Goal: Task Accomplishment & Management: Complete application form

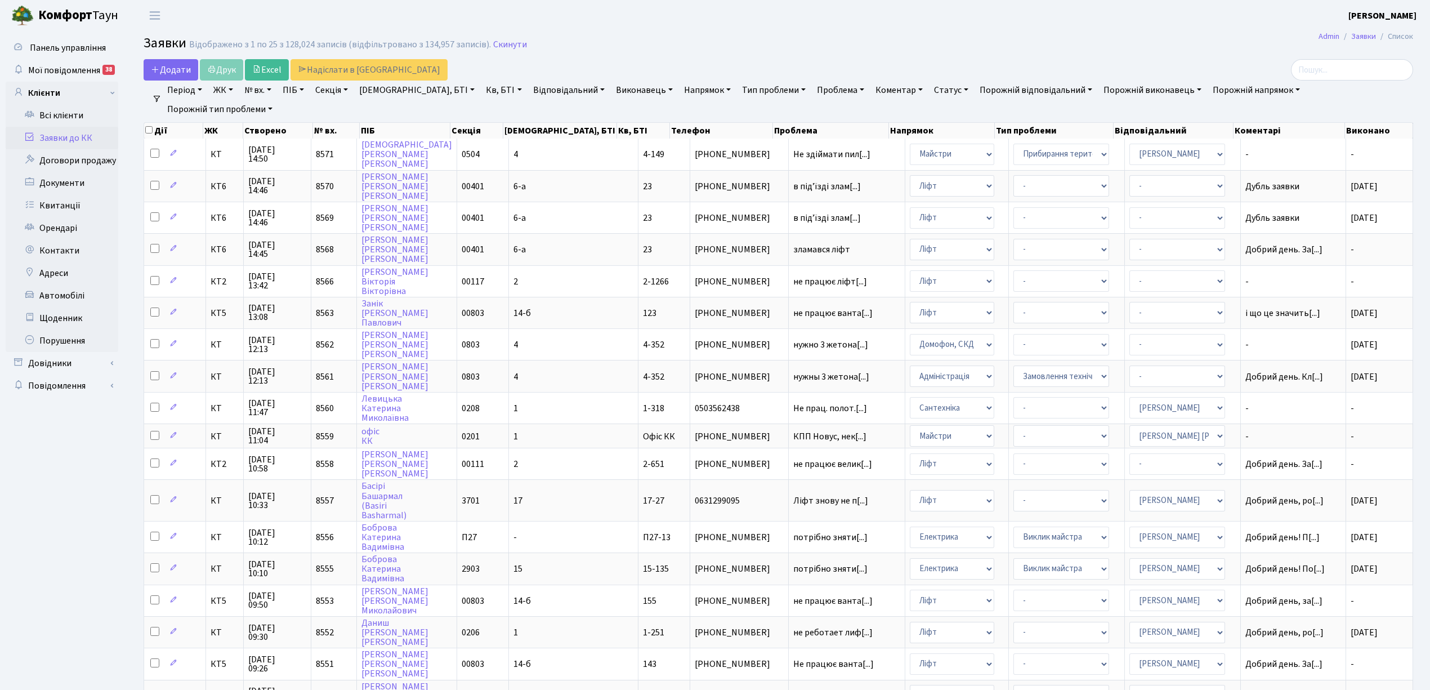
select select "25"
click at [493, 43] on link "Скинути" at bounding box center [510, 44] width 34 height 11
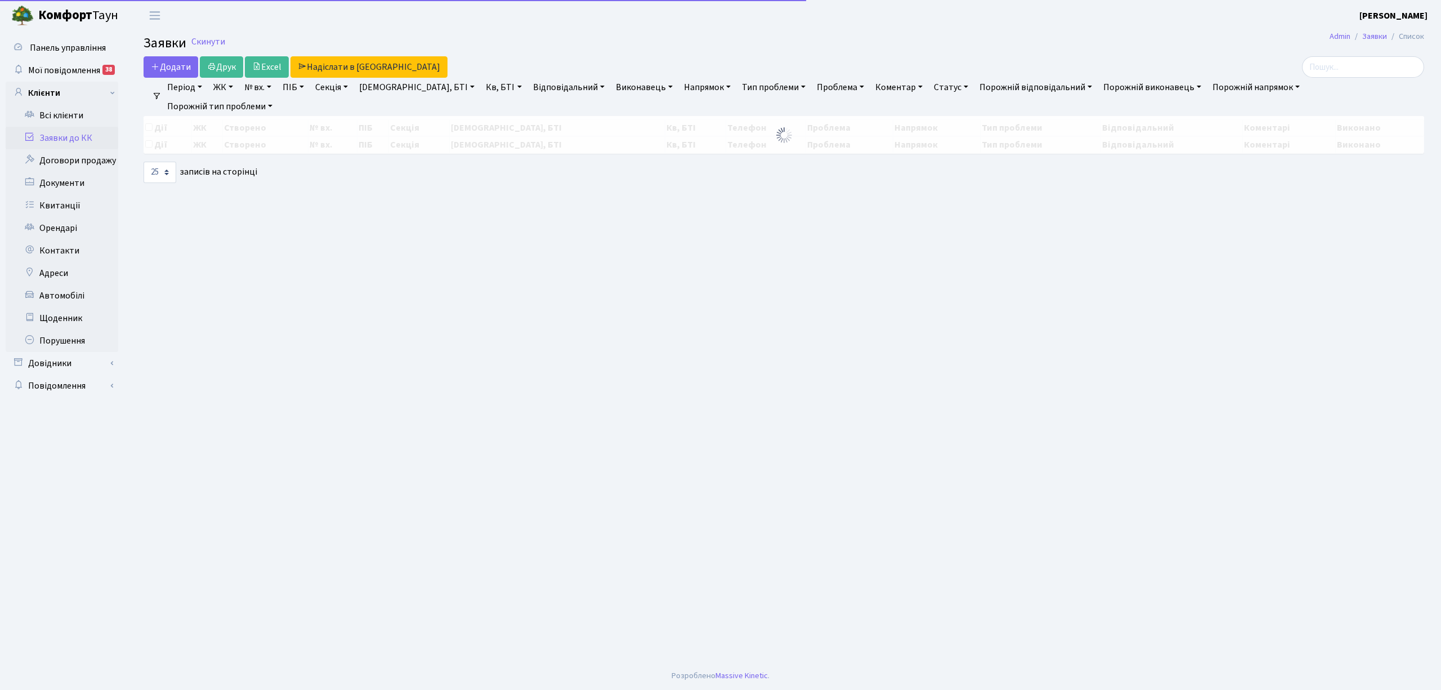
select select "25"
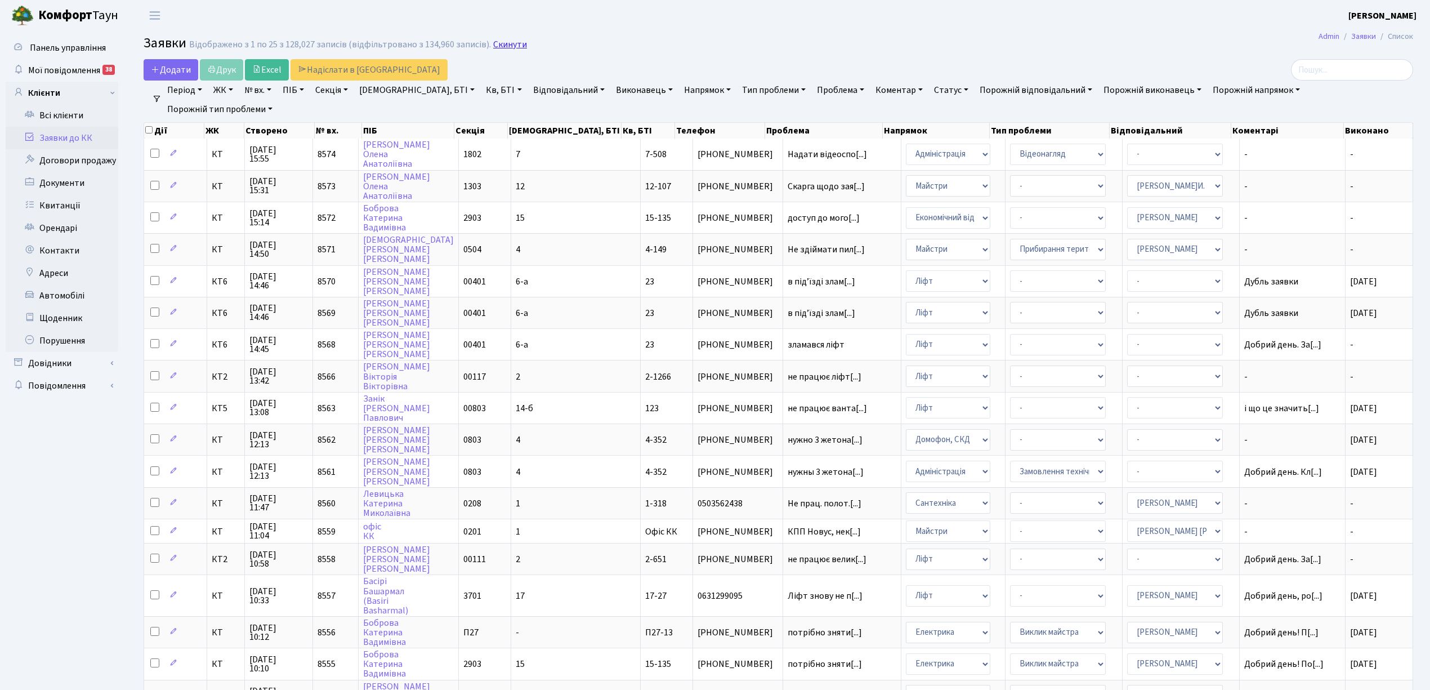
click at [501, 45] on link "Скинути" at bounding box center [510, 44] width 34 height 11
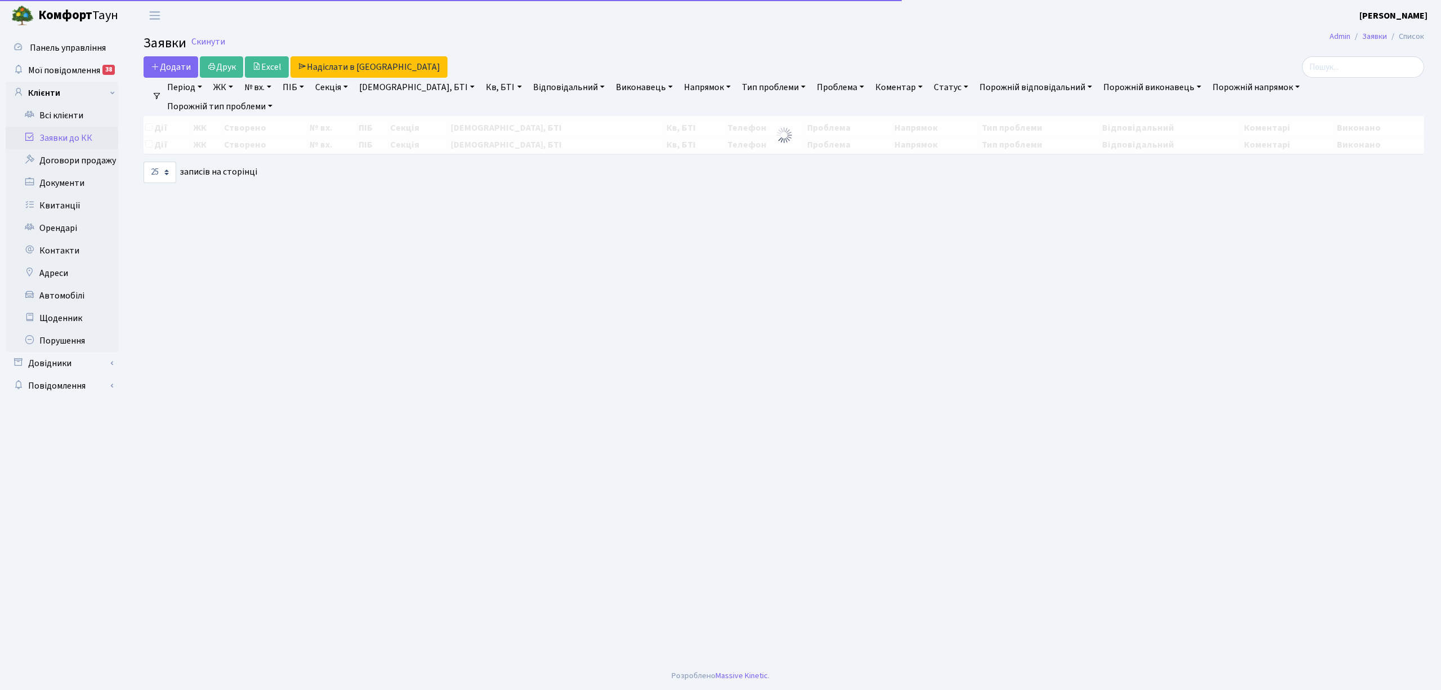
select select "25"
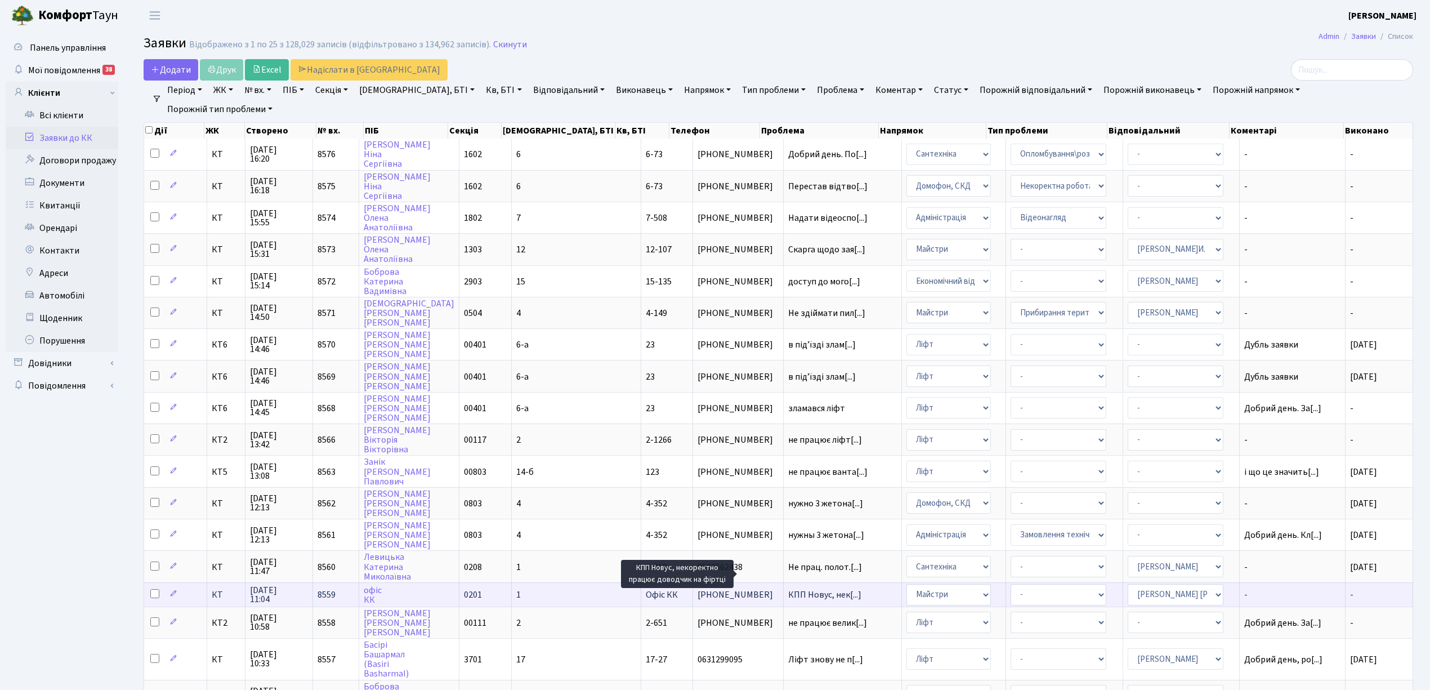
scroll to position [1, 0]
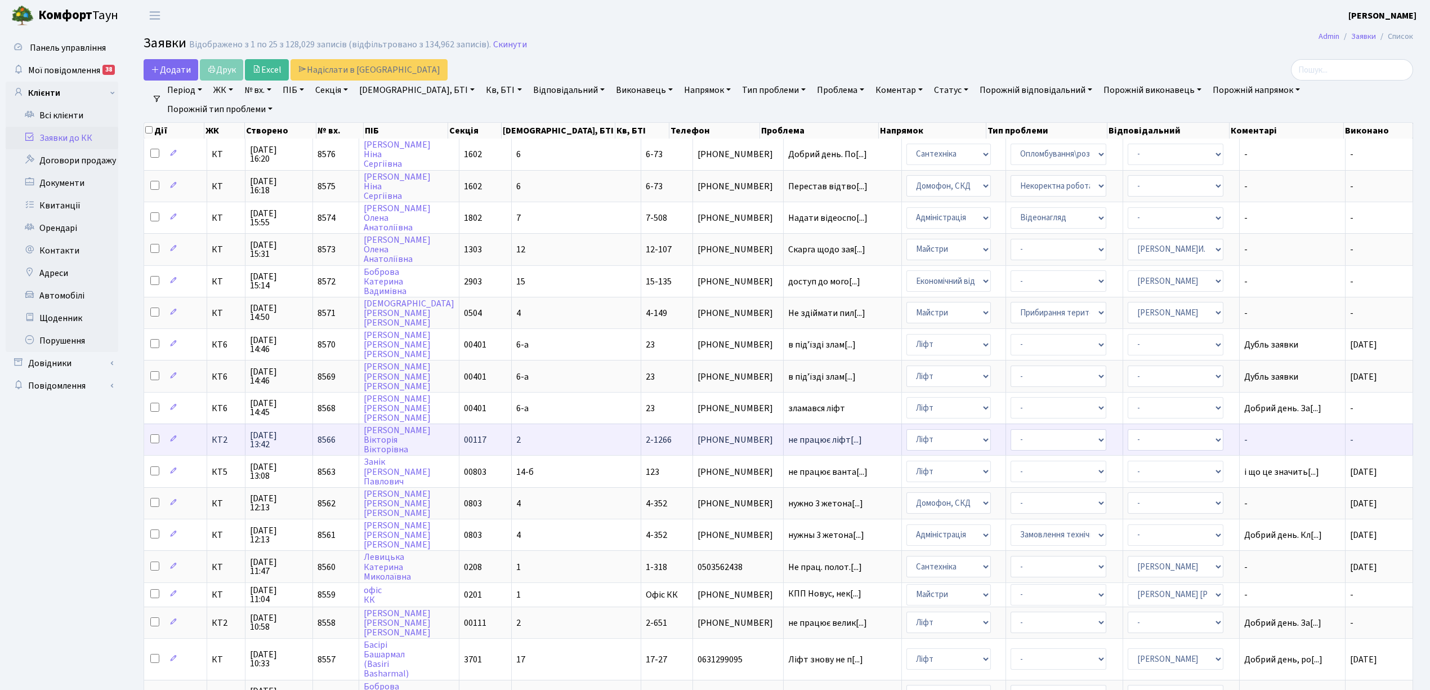
click at [562, 424] on td "2" at bounding box center [576, 439] width 129 height 32
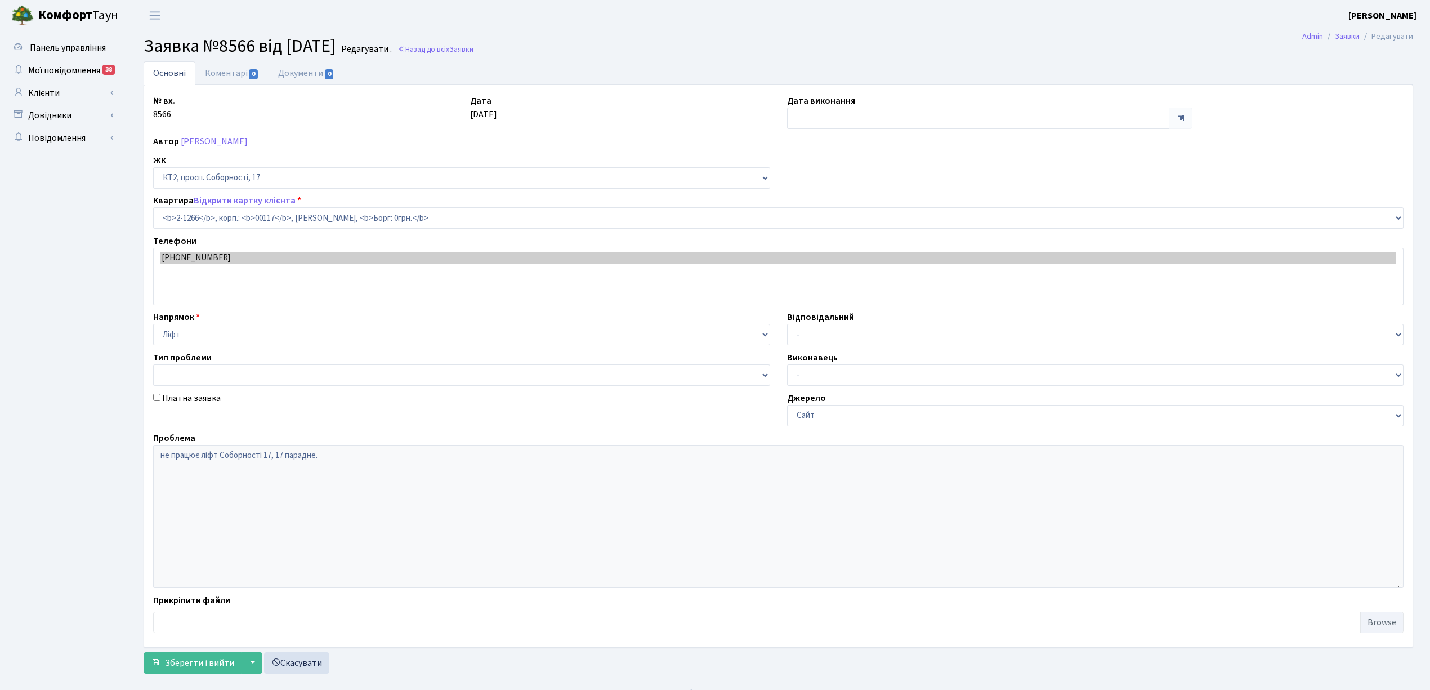
select select "12881"
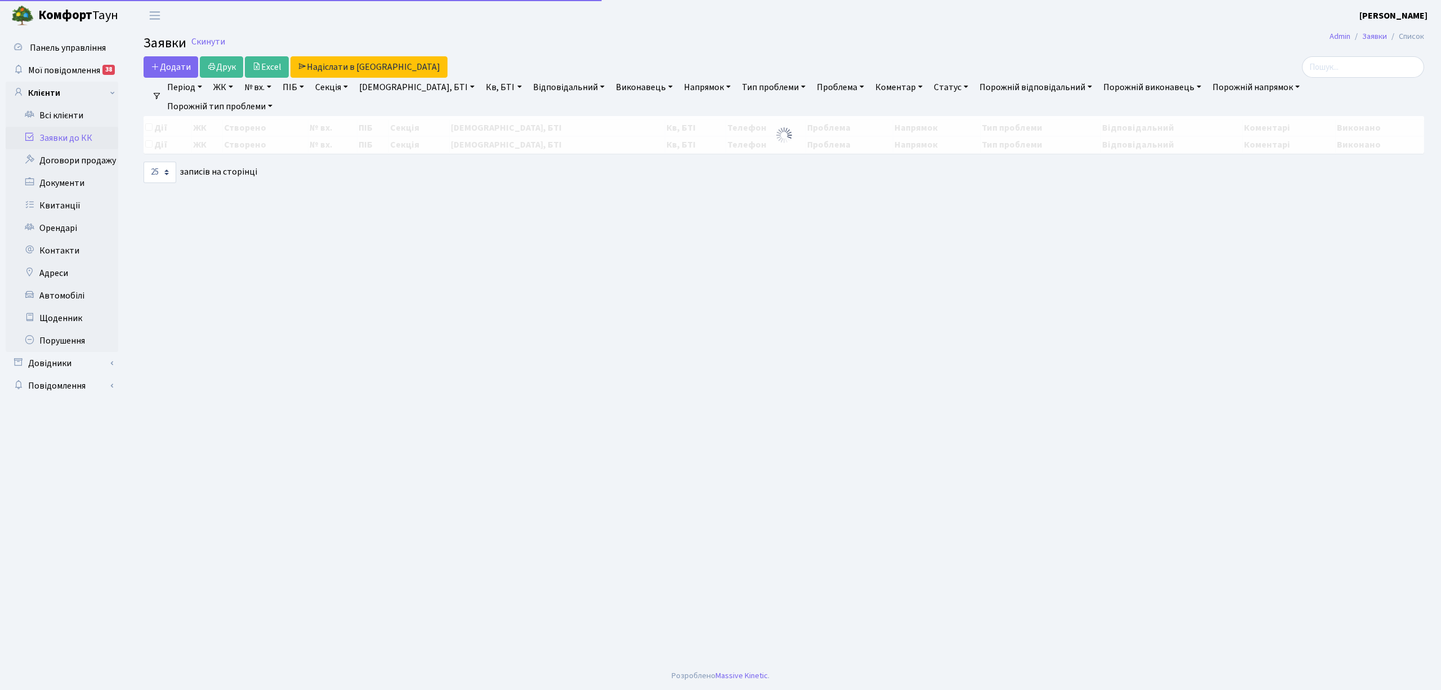
select select "25"
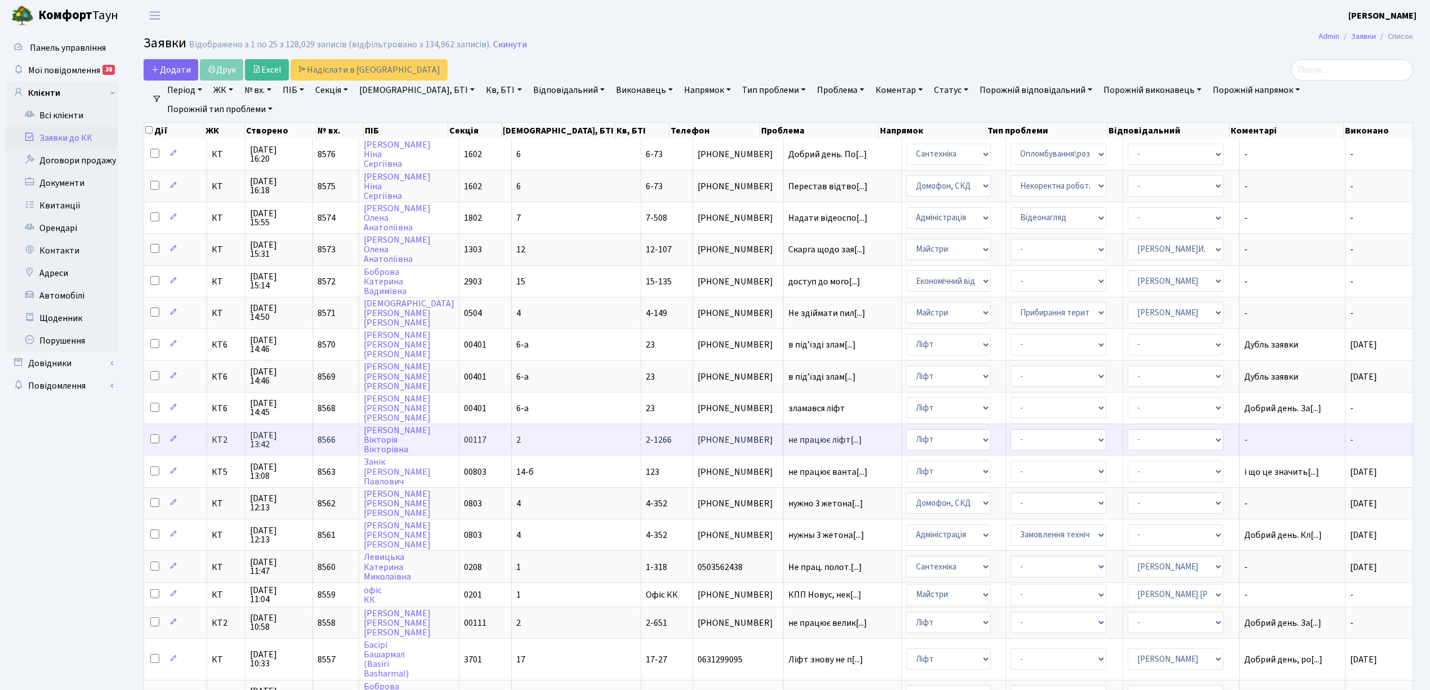
click at [539, 433] on td "2" at bounding box center [576, 439] width 129 height 32
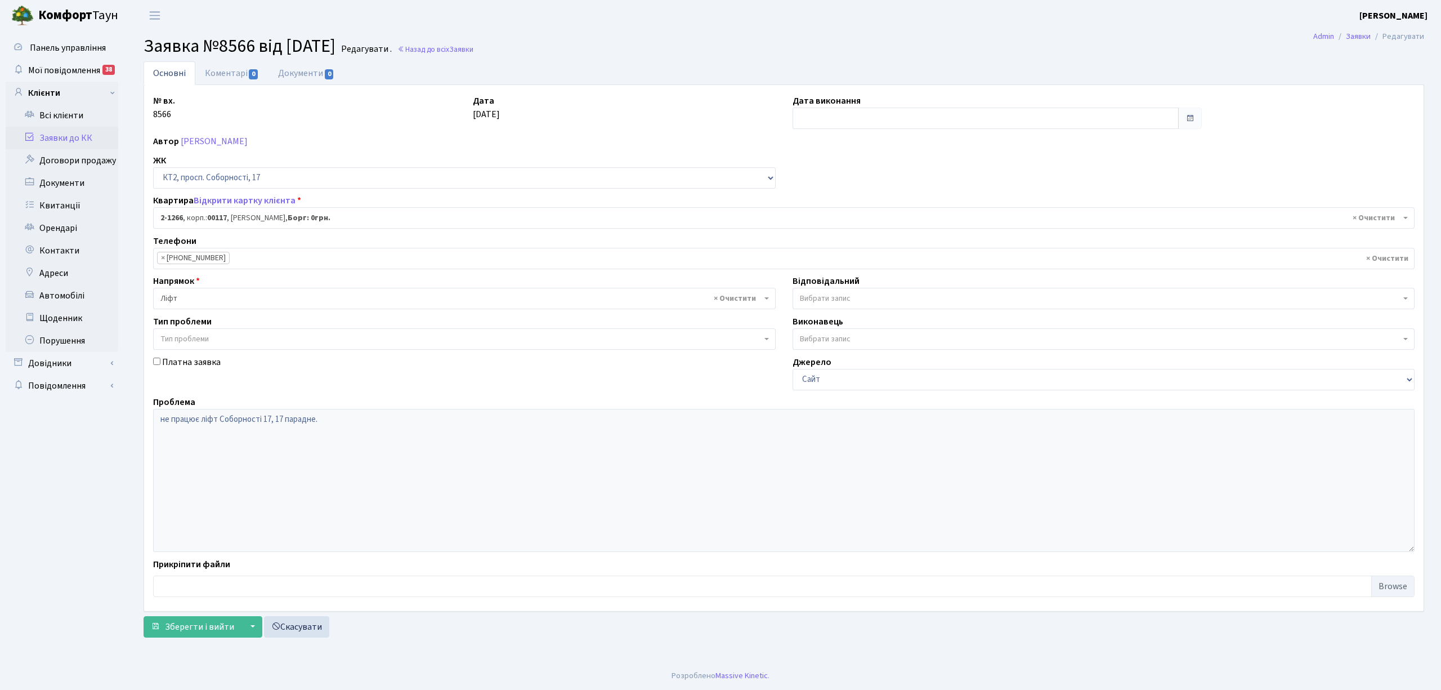
select select "12881"
click at [811, 119] on input "text" at bounding box center [986, 118] width 386 height 21
click at [838, 179] on td "1" at bounding box center [837, 176] width 17 height 17
type input "[DATE]"
click at [212, 70] on link "Коментарі 0" at bounding box center [231, 72] width 73 height 23
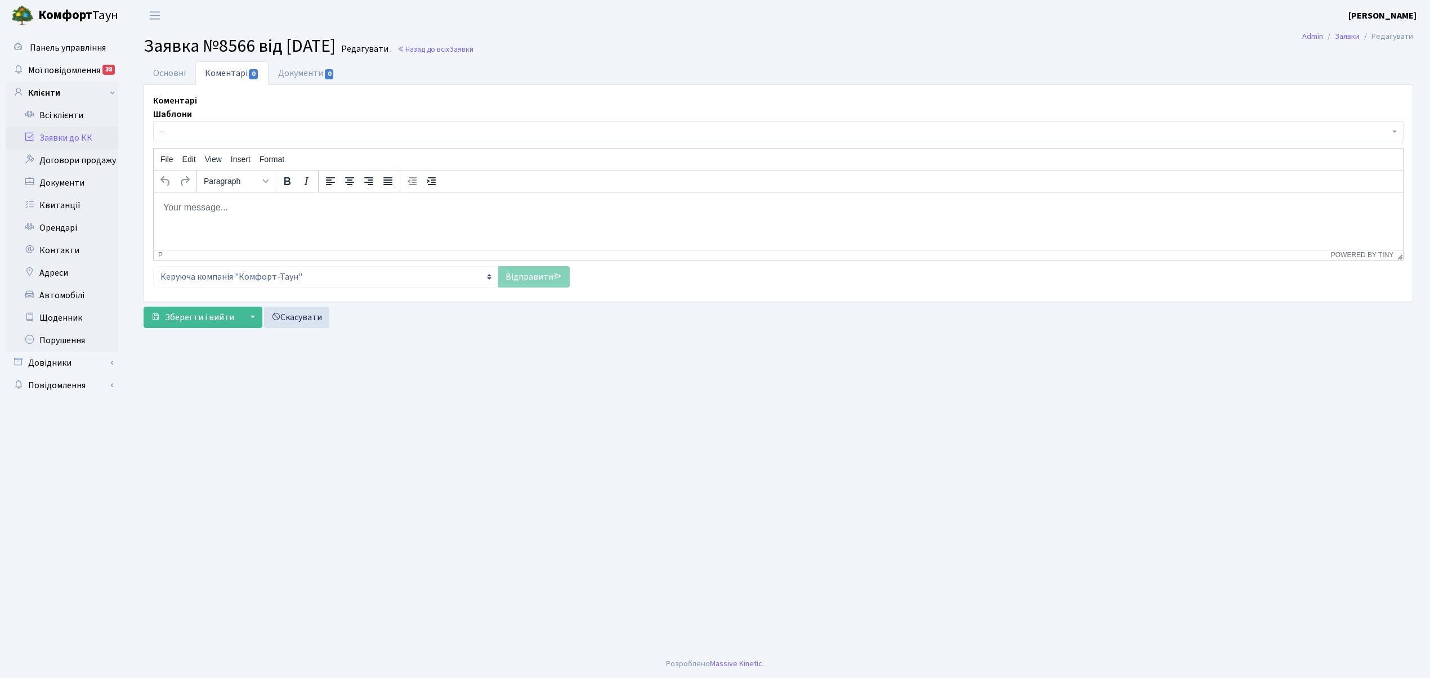
click at [216, 129] on span "-" at bounding box center [774, 131] width 1229 height 11
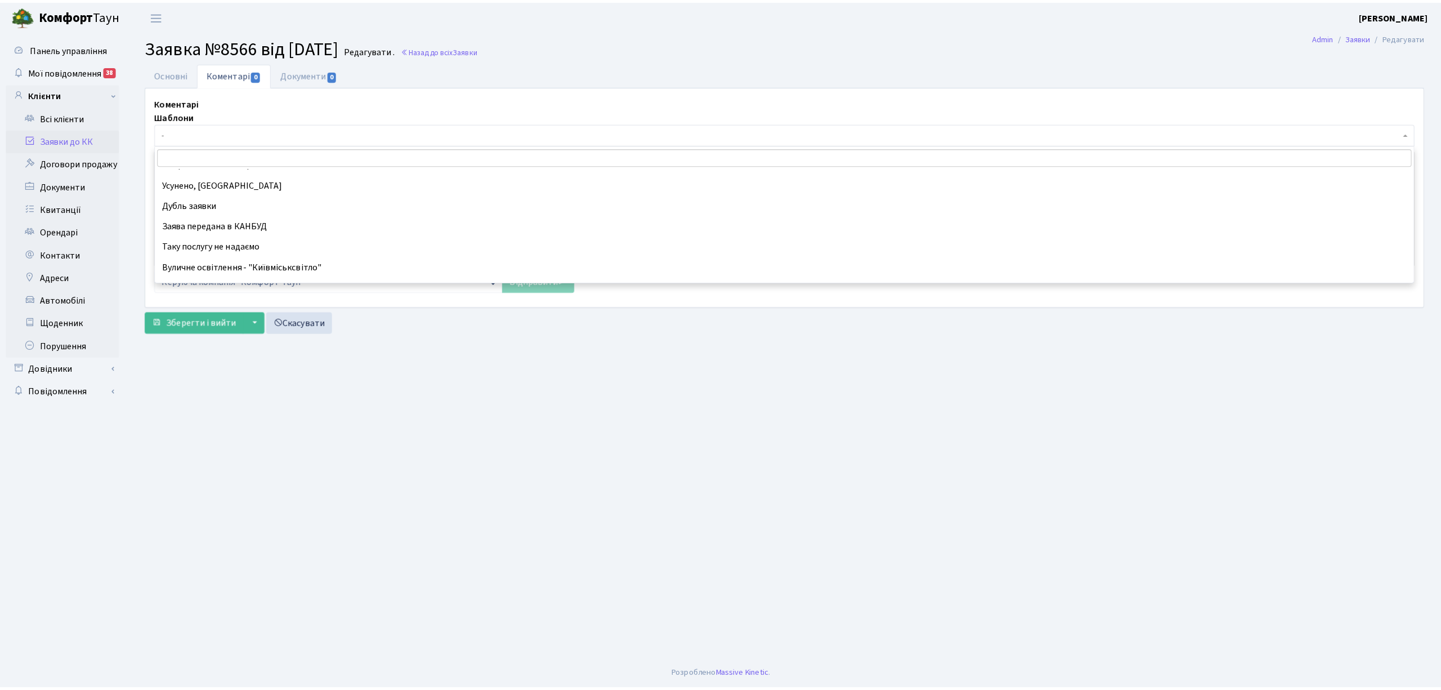
scroll to position [100, 0]
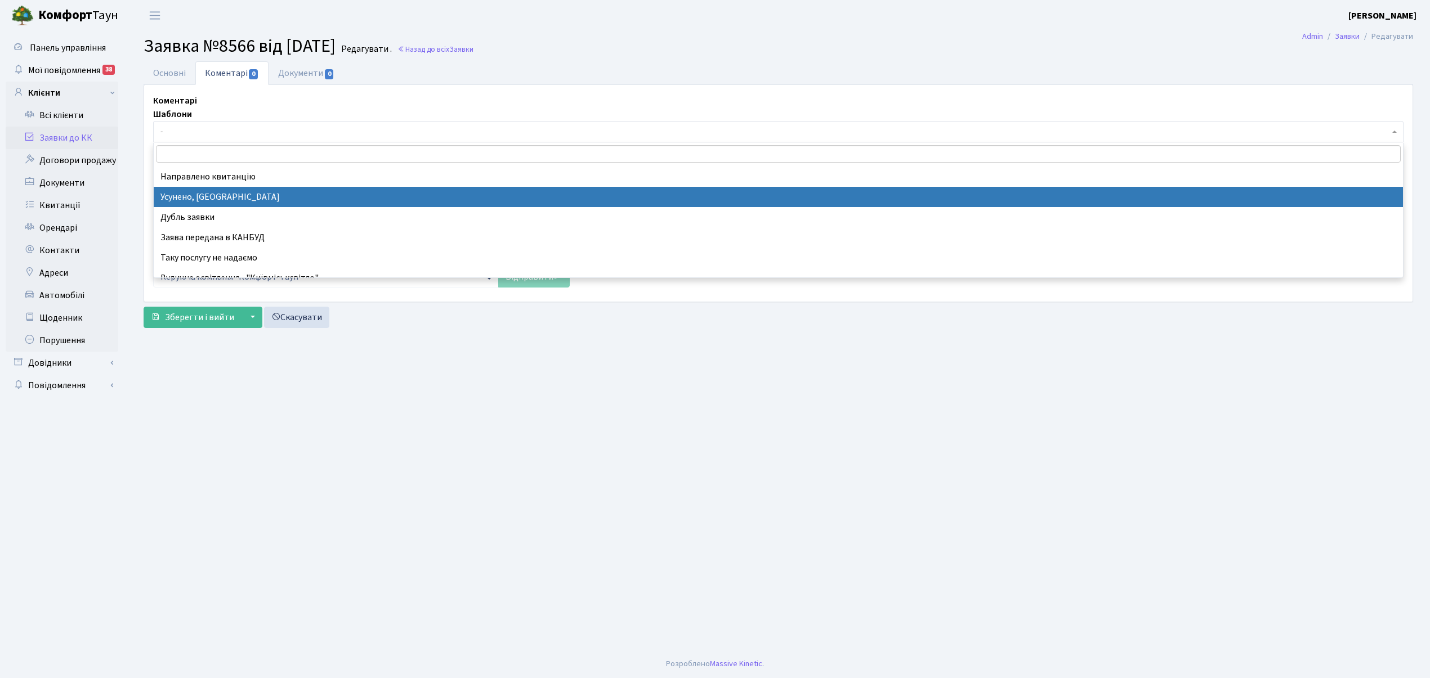
select select "15"
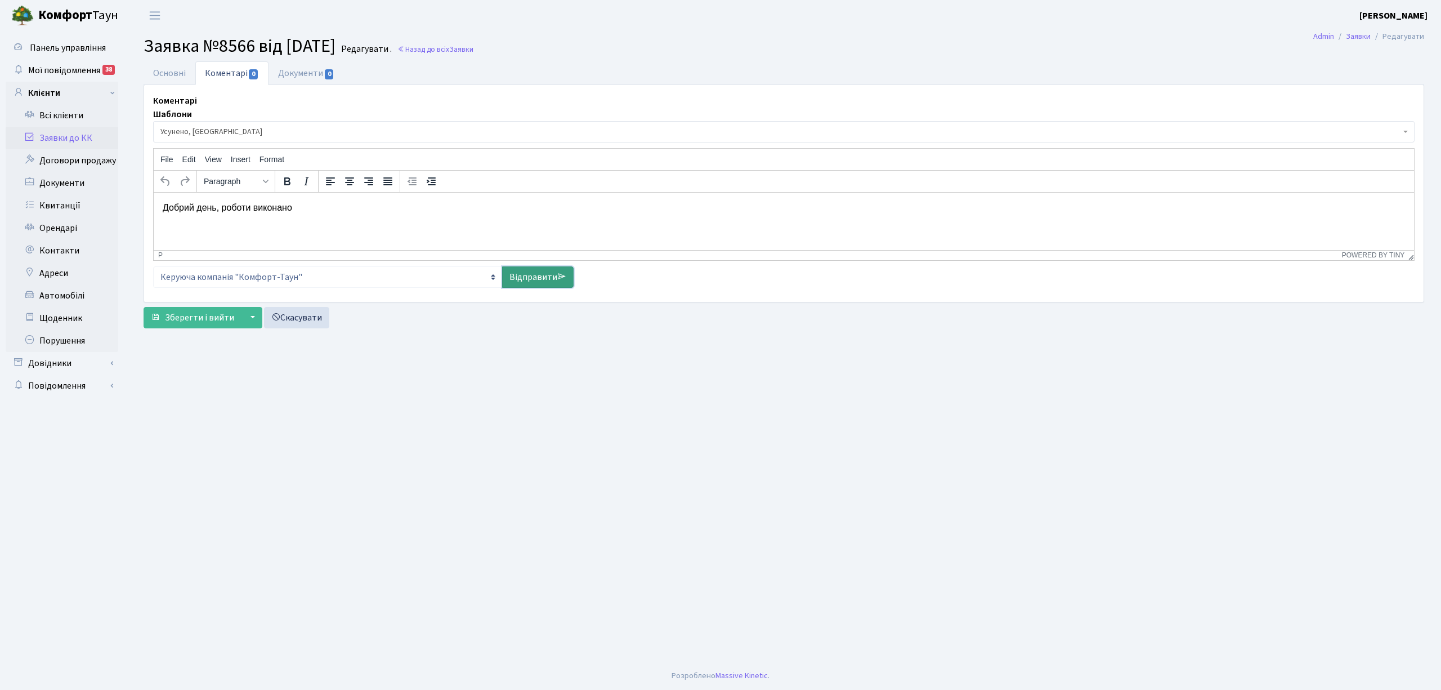
click at [534, 277] on link "Відправити" at bounding box center [537, 276] width 71 height 21
select select
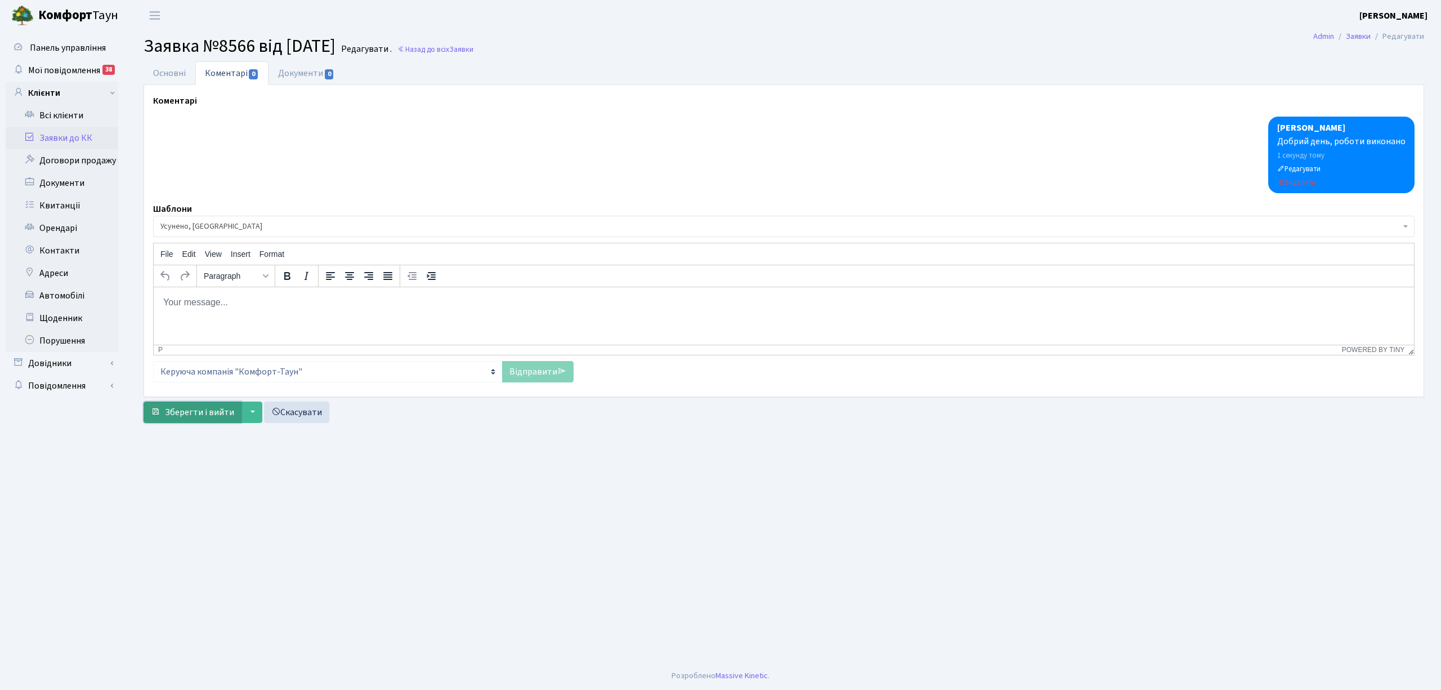
click at [193, 418] on span "Зберегти і вийти" at bounding box center [199, 412] width 69 height 12
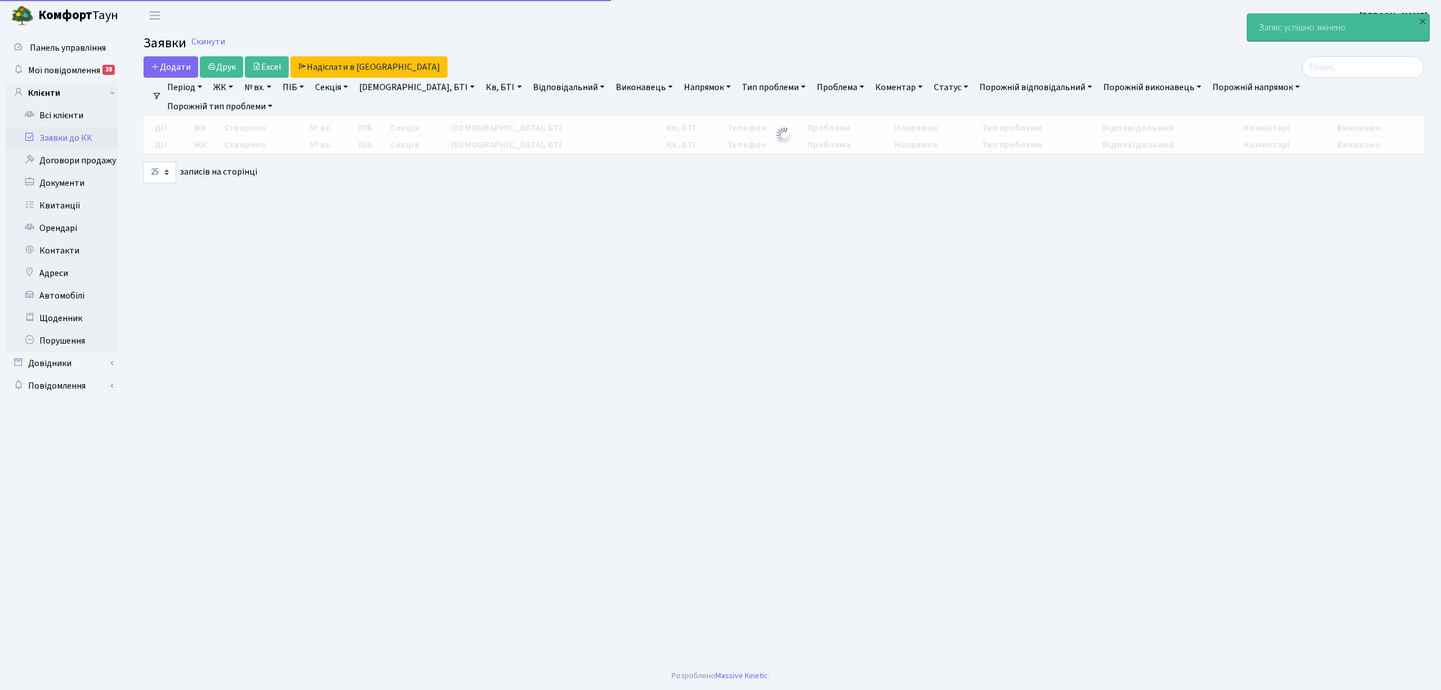
select select "25"
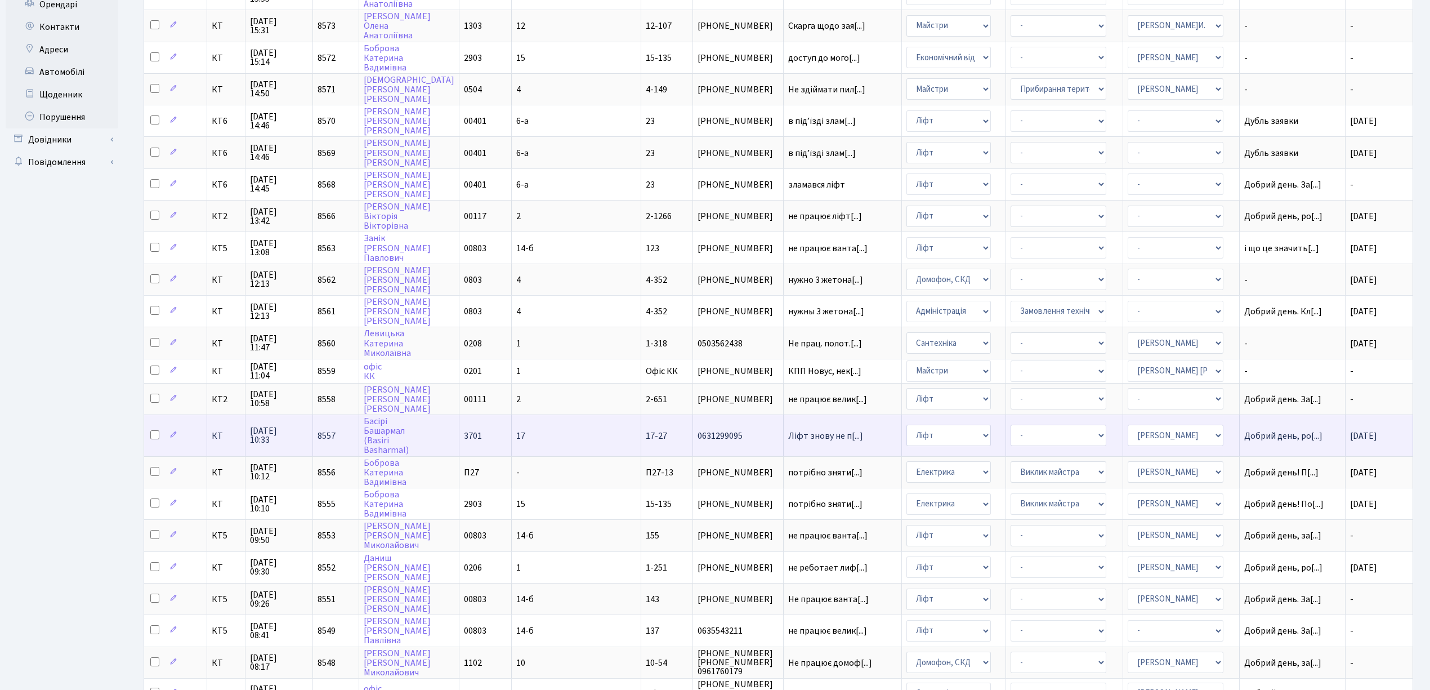
scroll to position [225, 0]
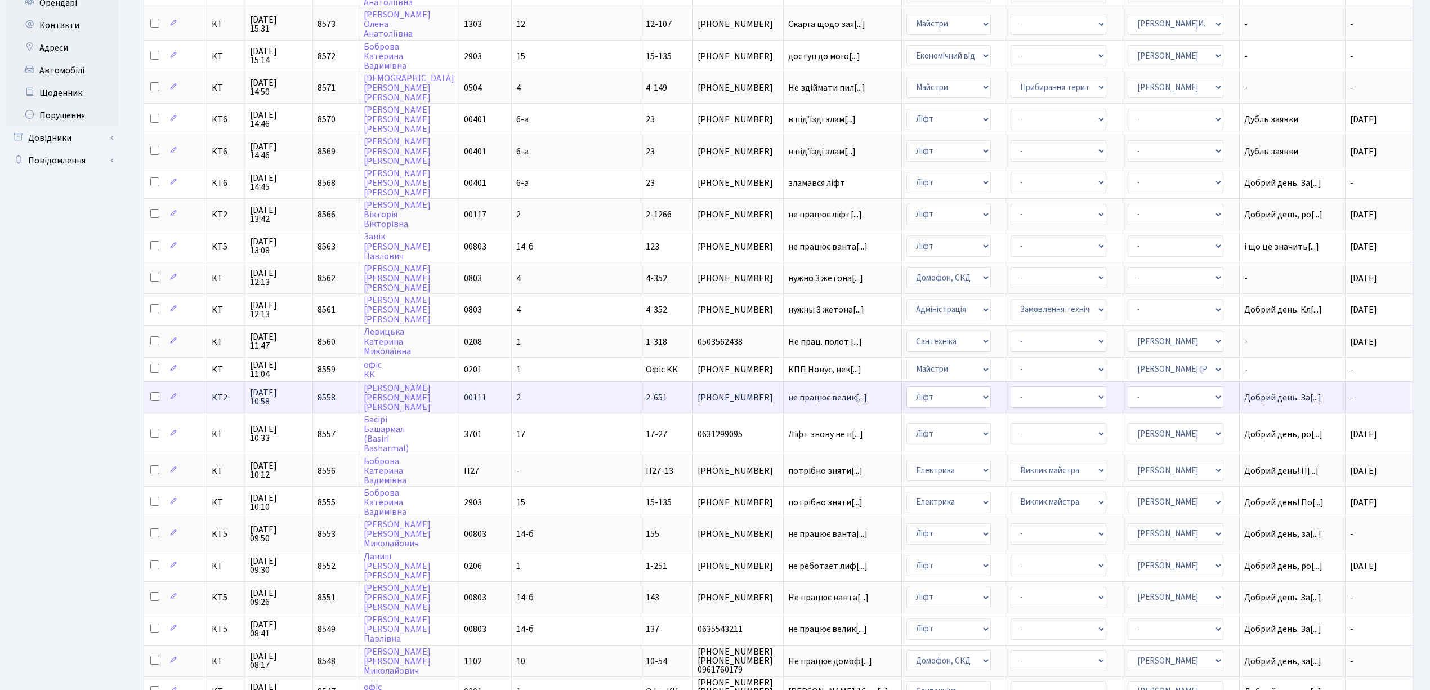
click at [569, 381] on td "2" at bounding box center [576, 397] width 129 height 32
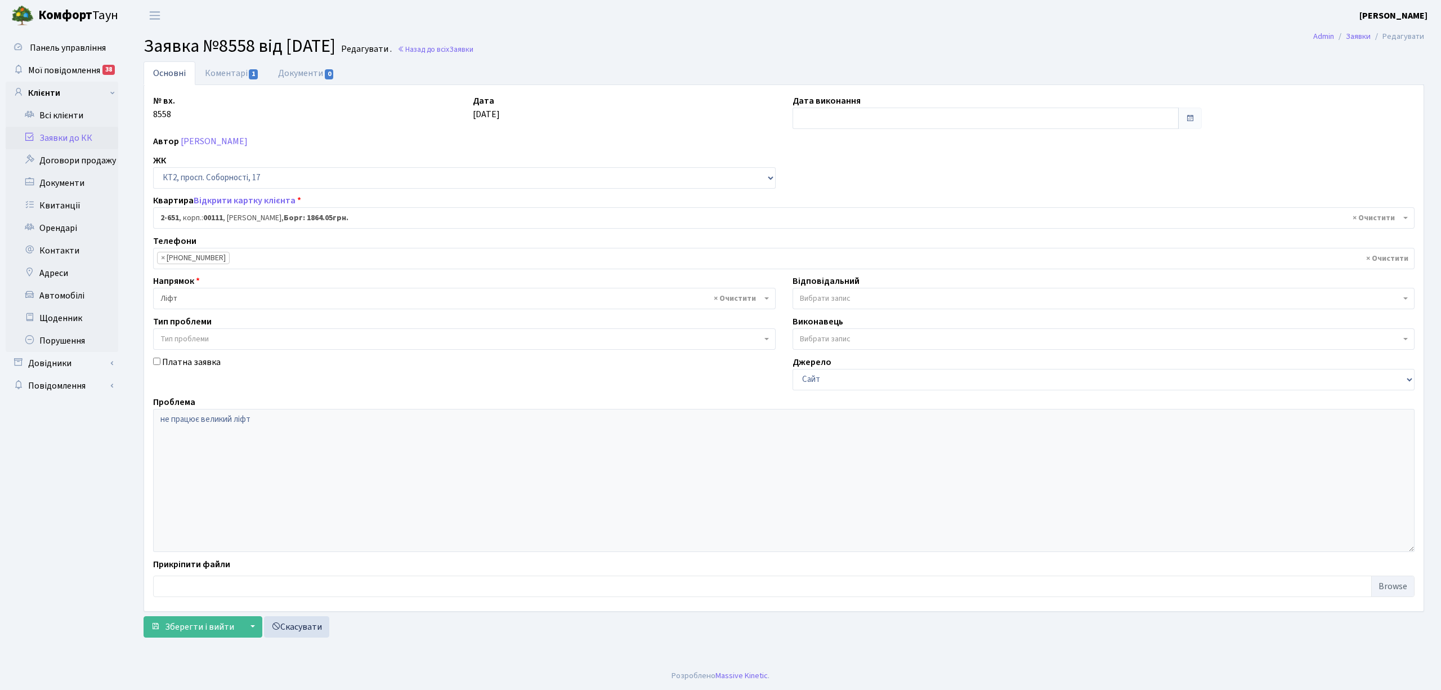
select select "15702"
click at [814, 114] on input "text" at bounding box center [986, 118] width 386 height 21
click at [838, 179] on td "1" at bounding box center [837, 176] width 17 height 17
type input "[DATE]"
click at [220, 70] on link "Коментарі 1" at bounding box center [231, 72] width 73 height 23
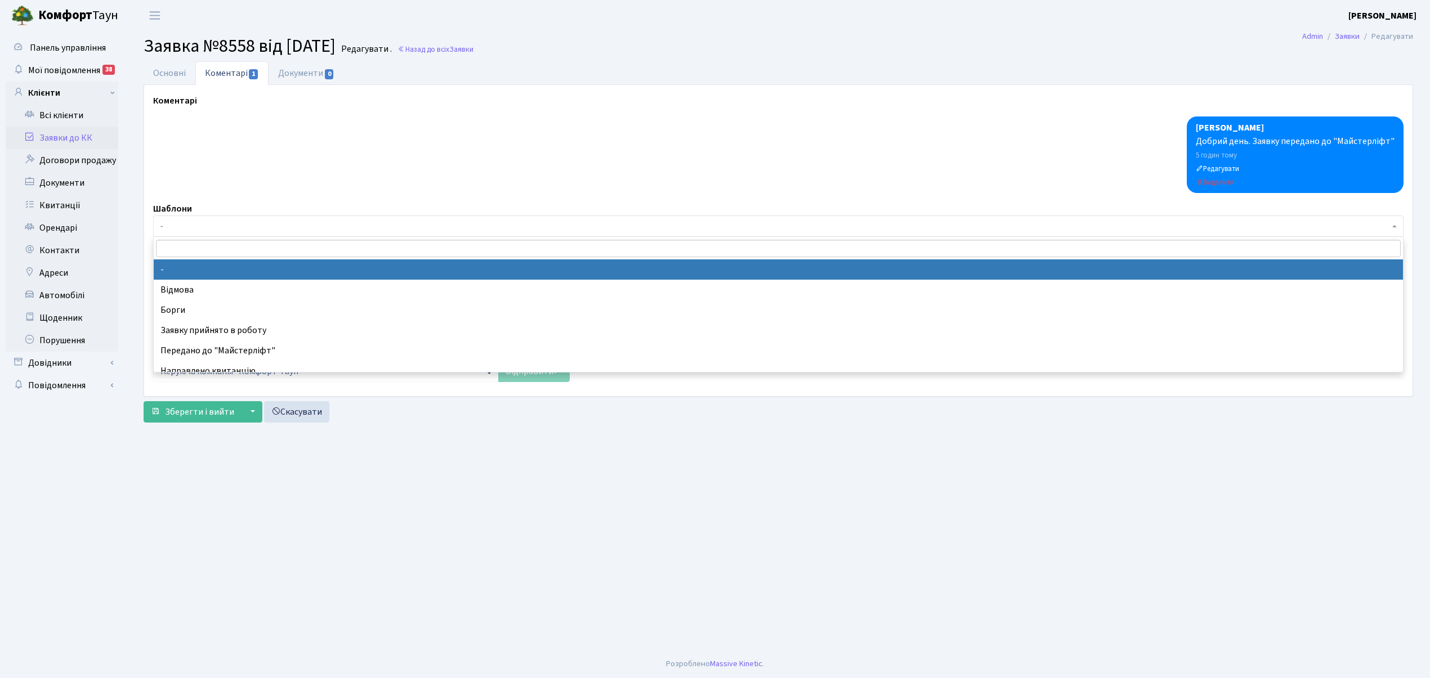
click at [218, 236] on span "-" at bounding box center [778, 226] width 1250 height 21
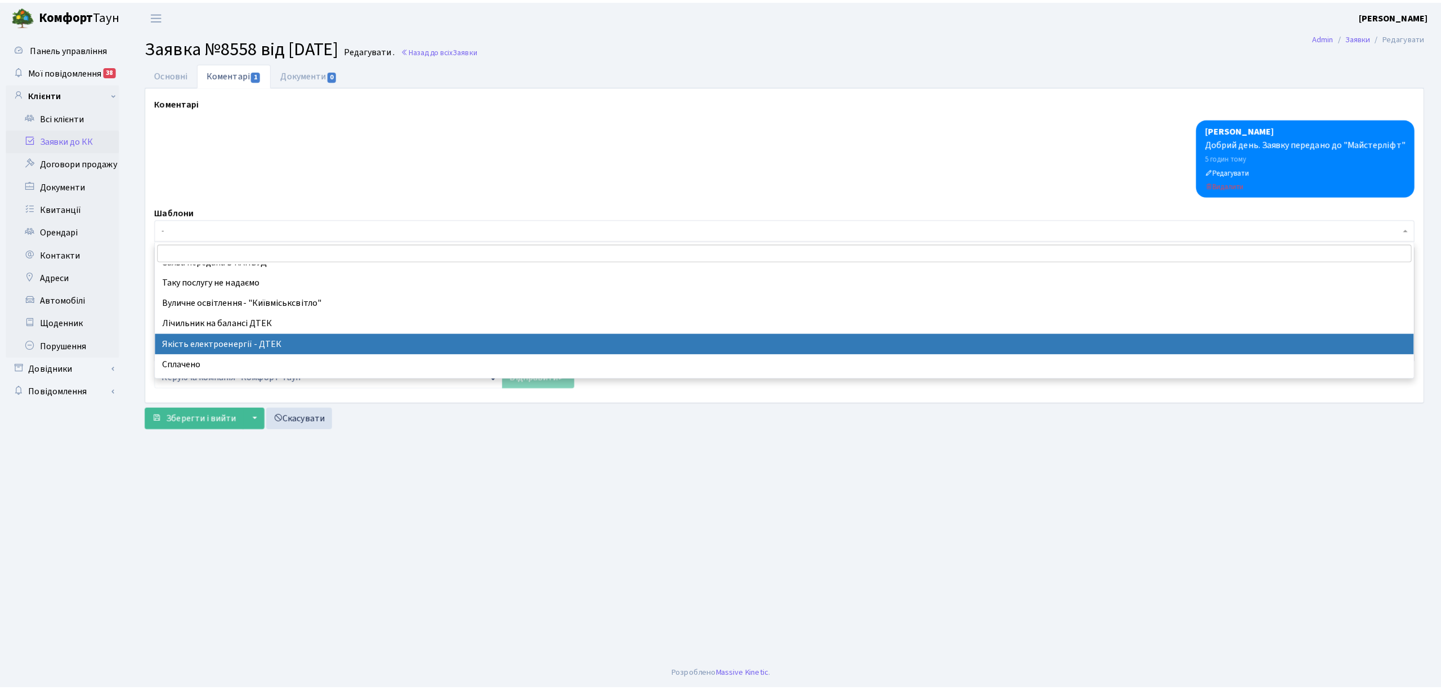
scroll to position [100, 0]
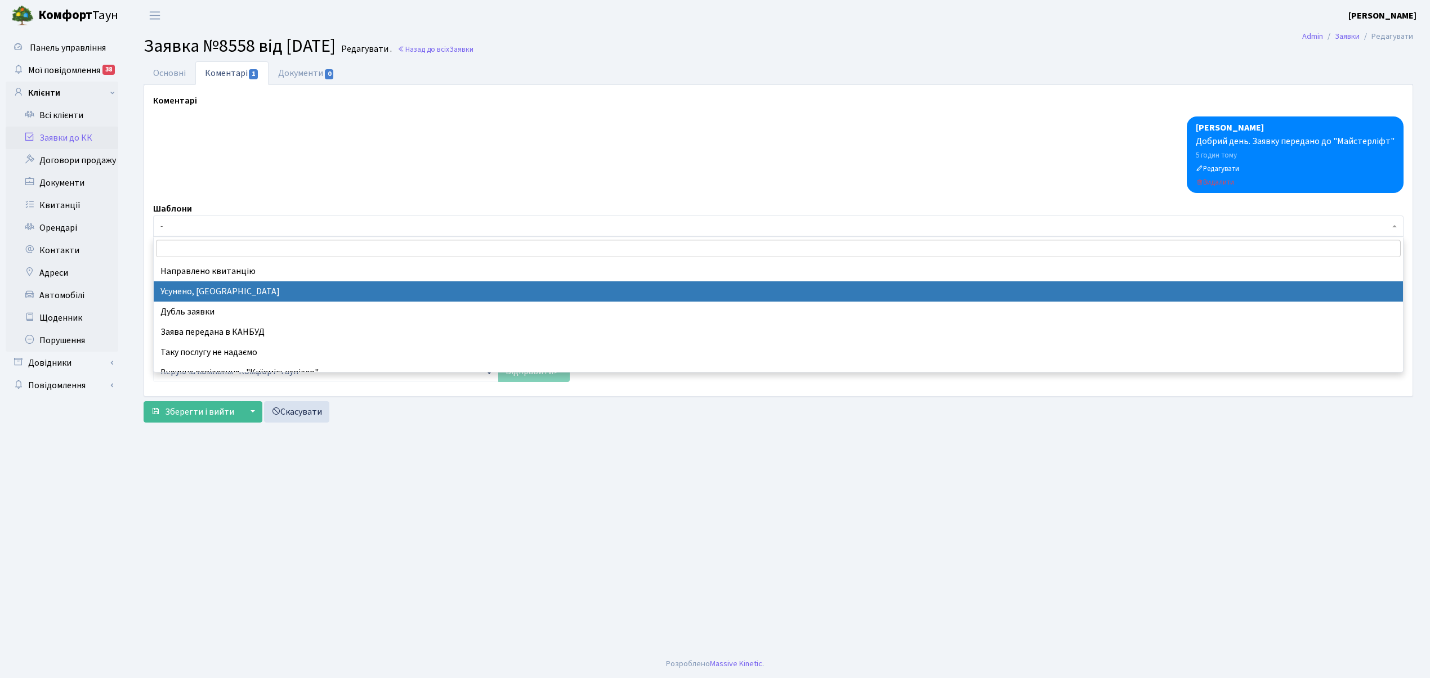
select select "15"
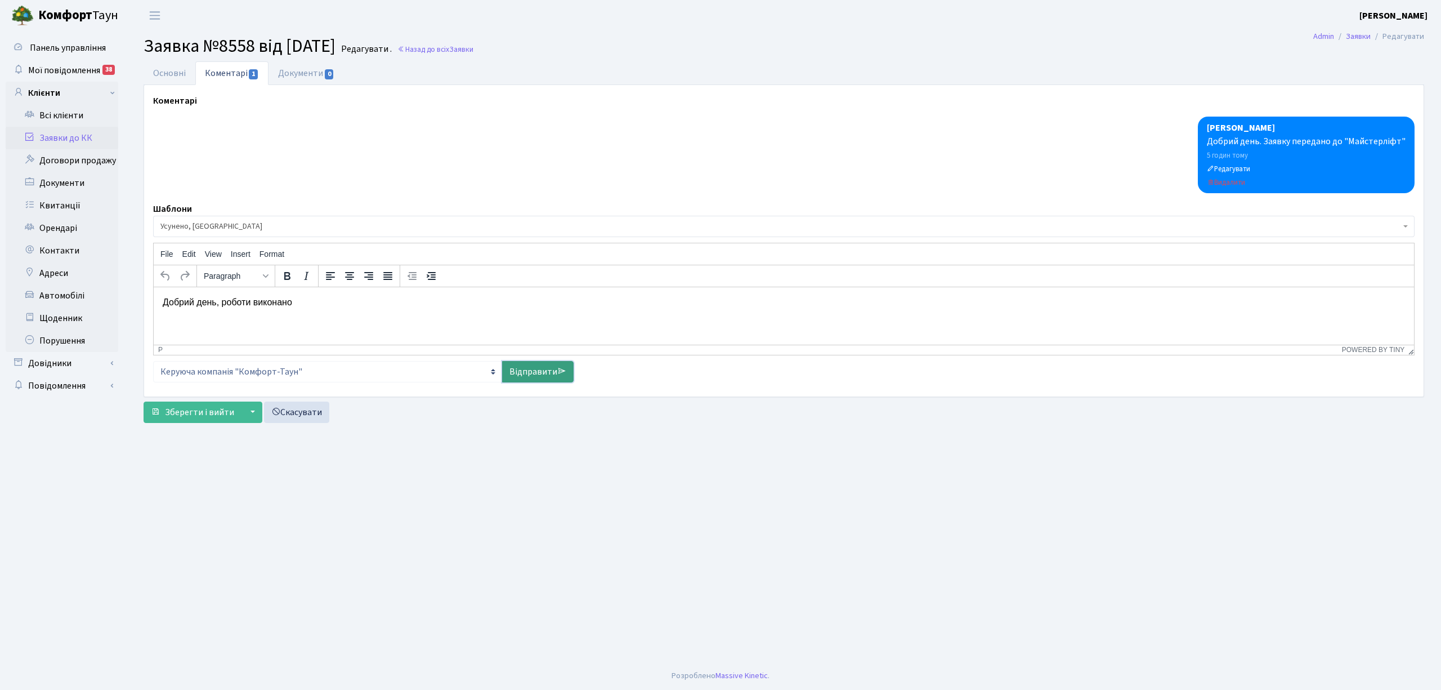
click at [525, 374] on link "Відправити" at bounding box center [537, 371] width 71 height 21
select select
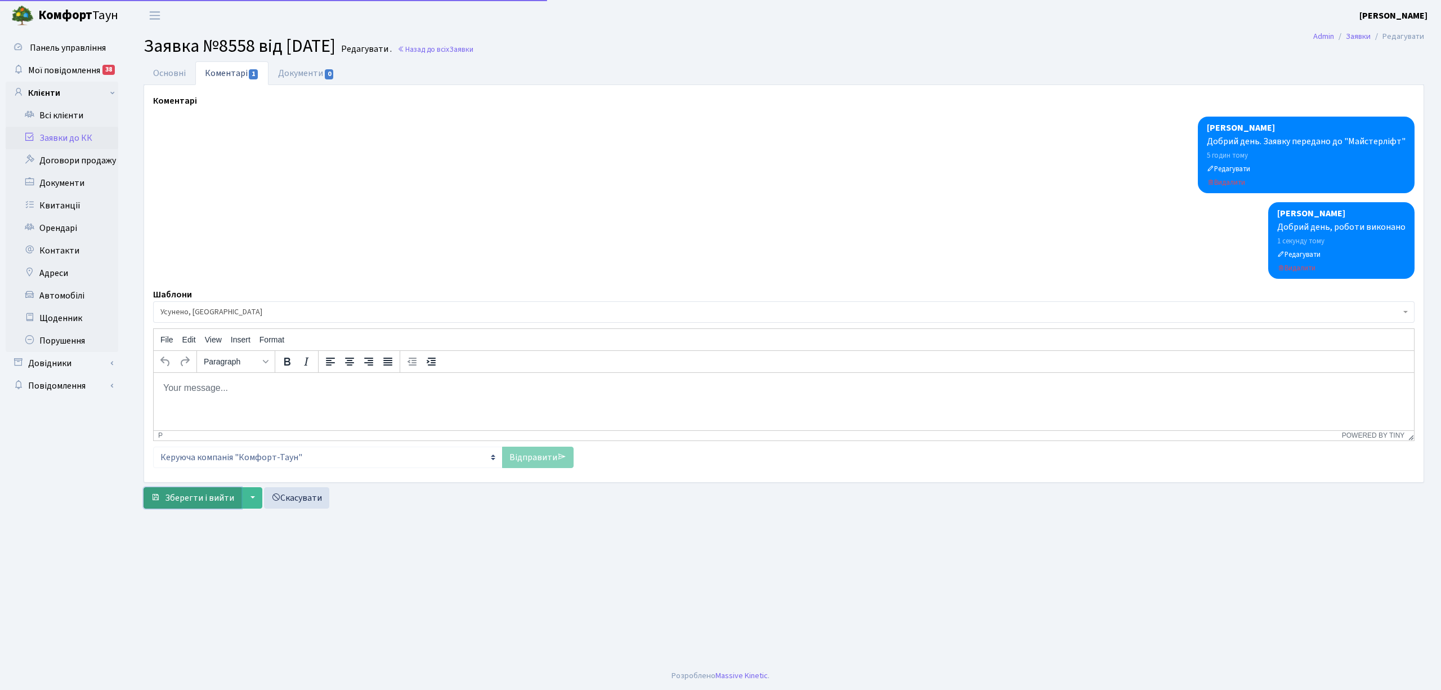
drag, startPoint x: 187, startPoint y: 495, endPoint x: 151, endPoint y: 491, distance: 36.3
click at [188, 495] on span "Зберегти і вийти" at bounding box center [199, 497] width 69 height 12
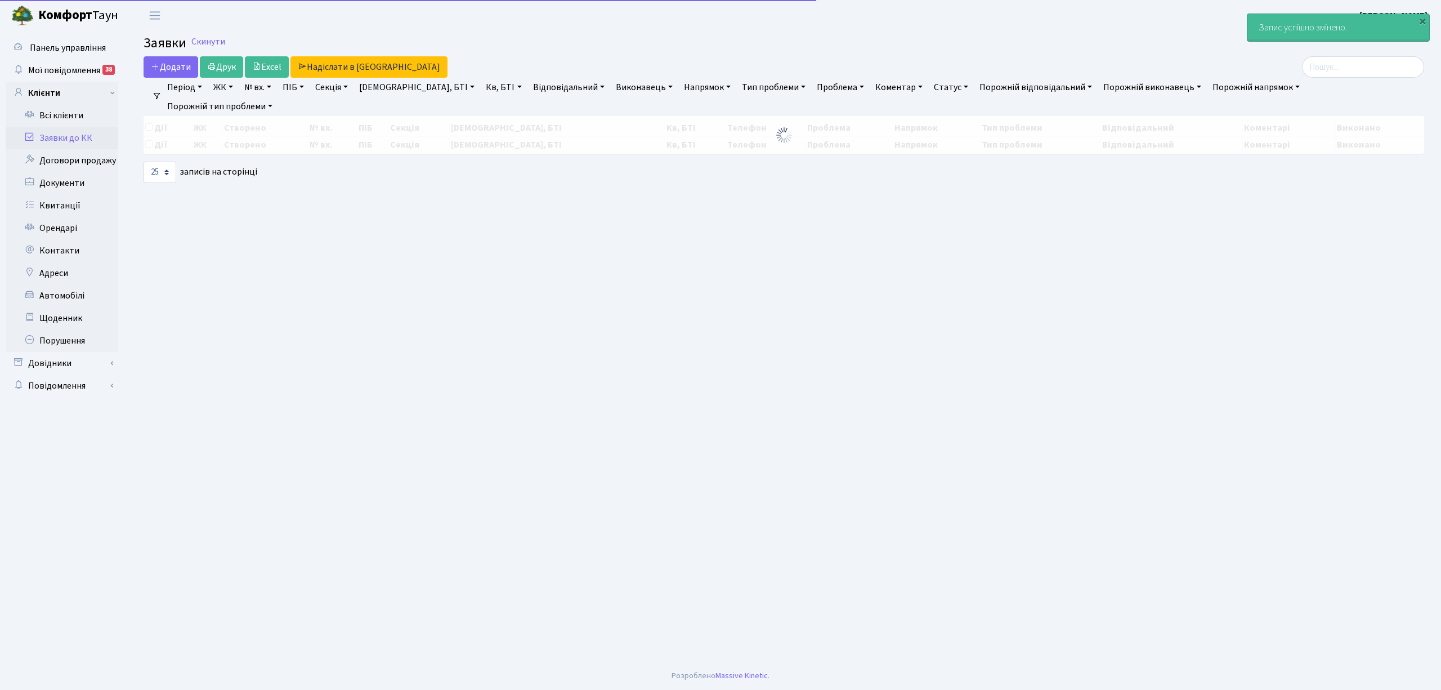
select select "25"
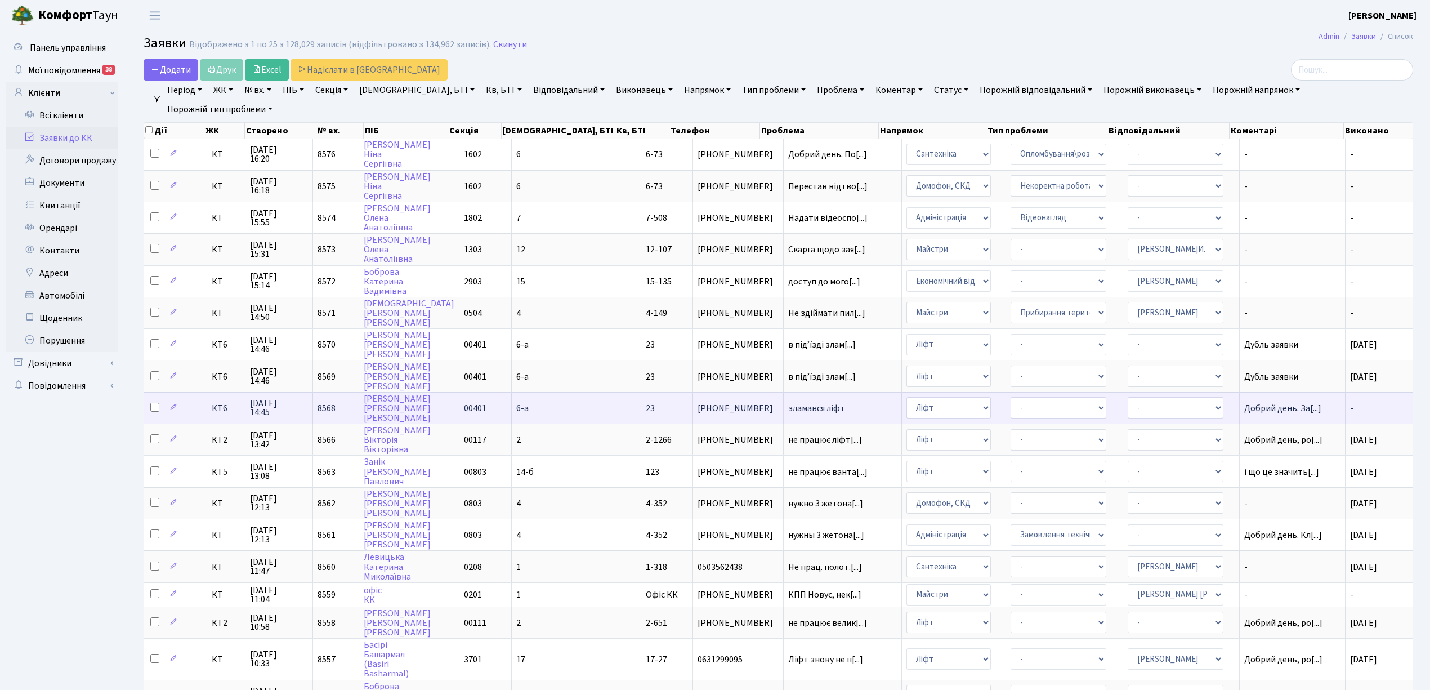
click at [550, 392] on td "6-а" at bounding box center [576, 408] width 129 height 32
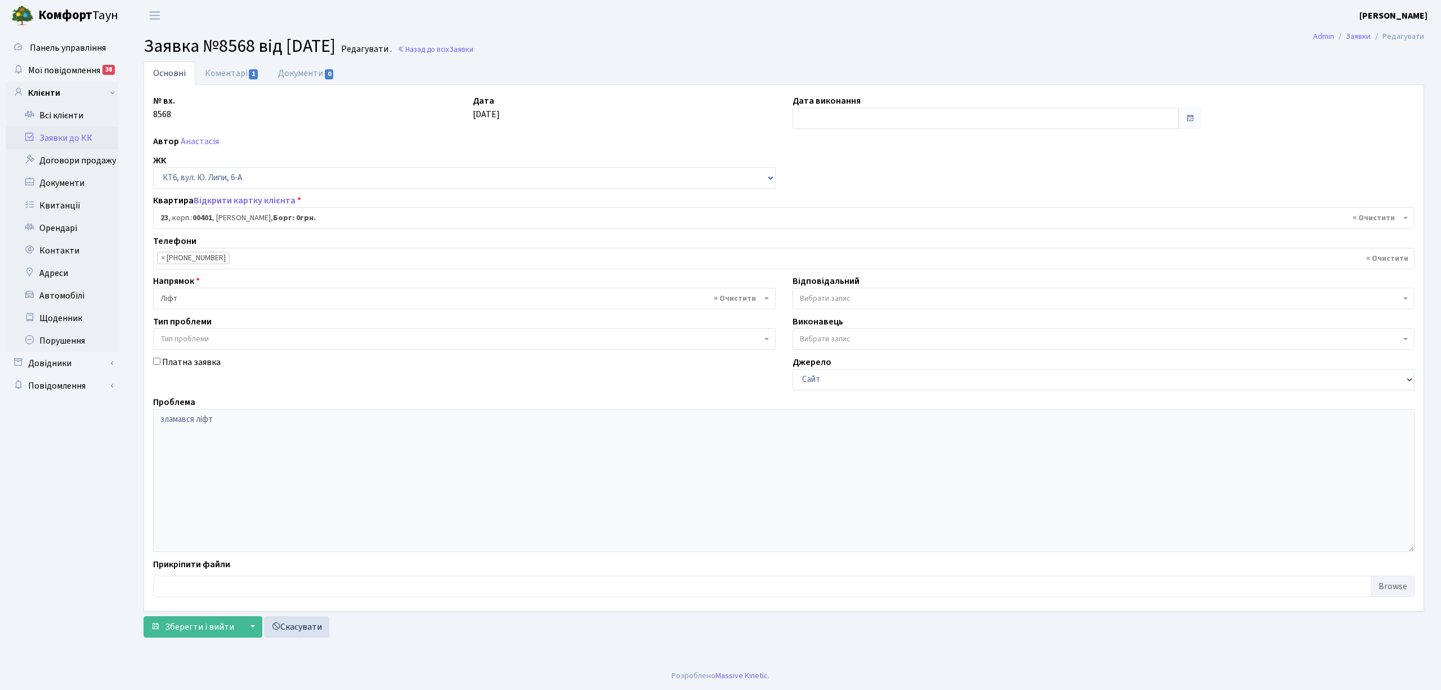
select select "17115"
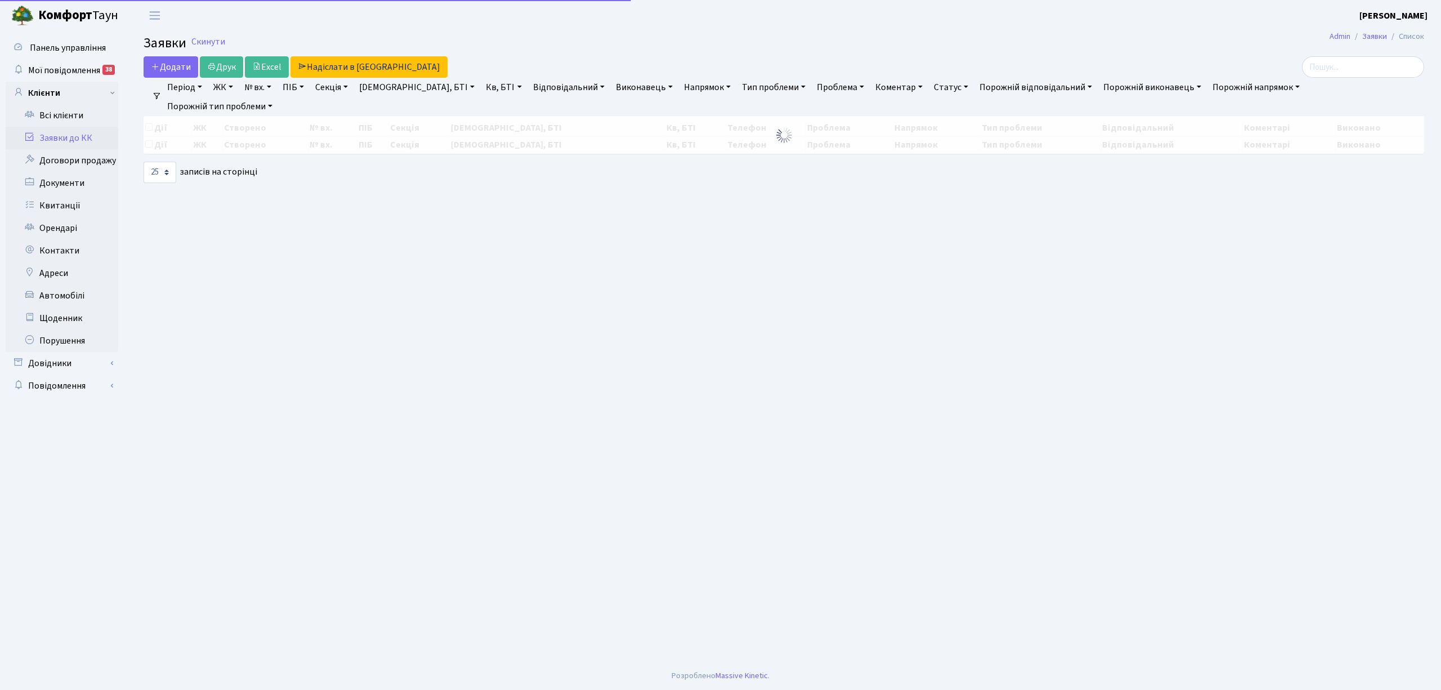
select select "25"
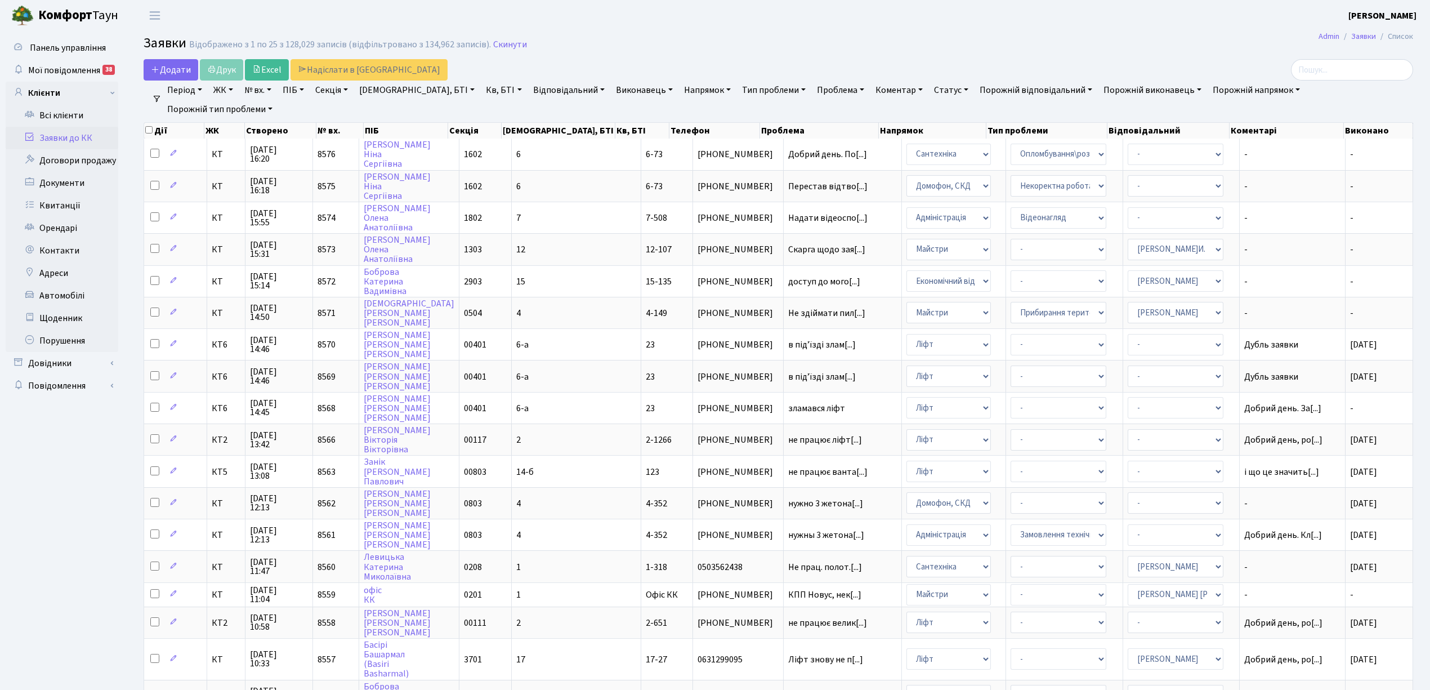
click at [679, 93] on link "Напрямок" at bounding box center [707, 89] width 56 height 19
click at [682, 171] on li "Ліфт" at bounding box center [750, 168] width 136 height 20
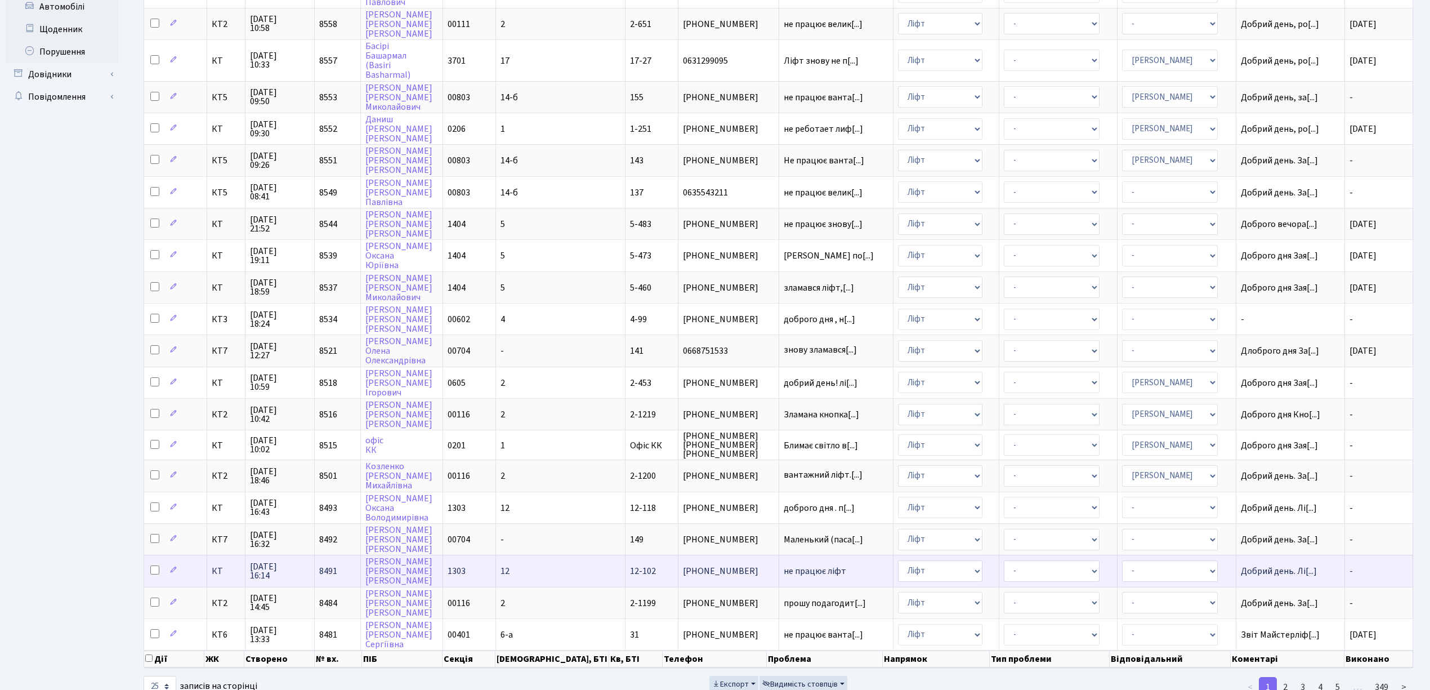
scroll to position [290, 0]
click at [537, 553] on td "12" at bounding box center [560, 569] width 129 height 32
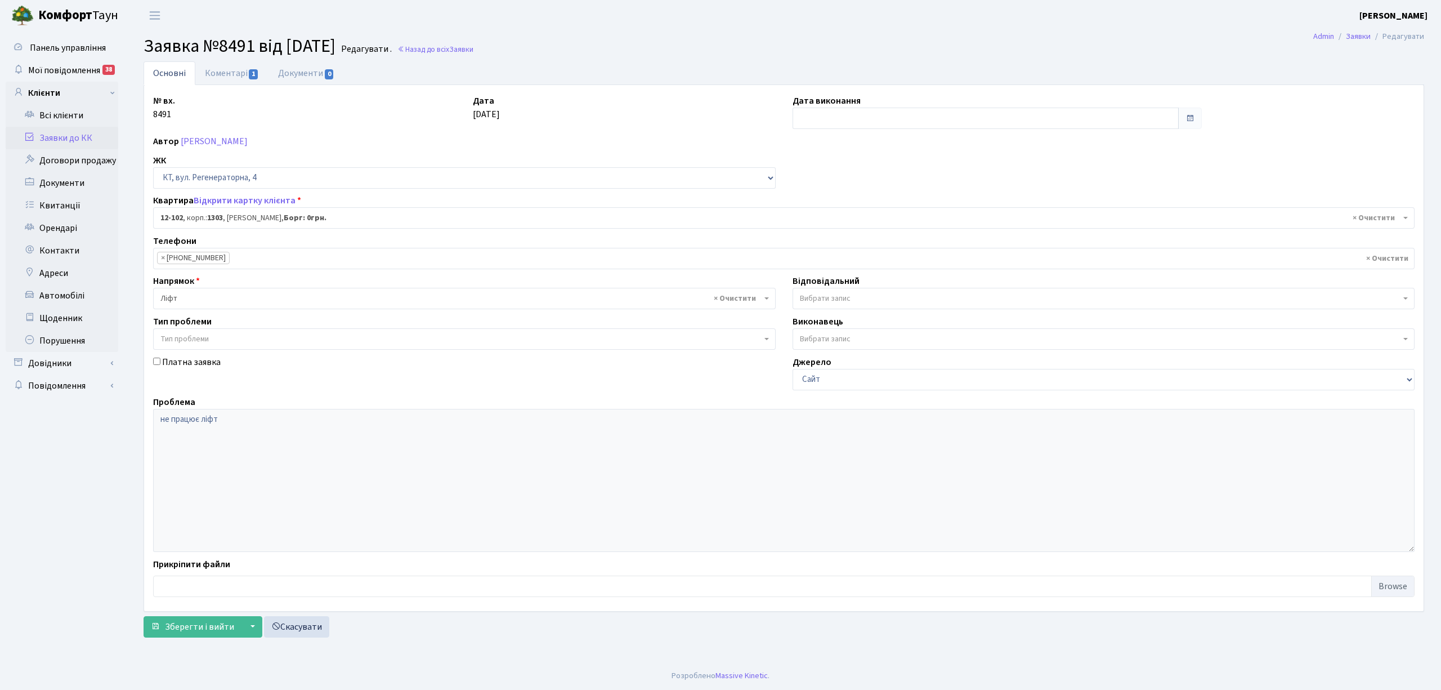
select select "7209"
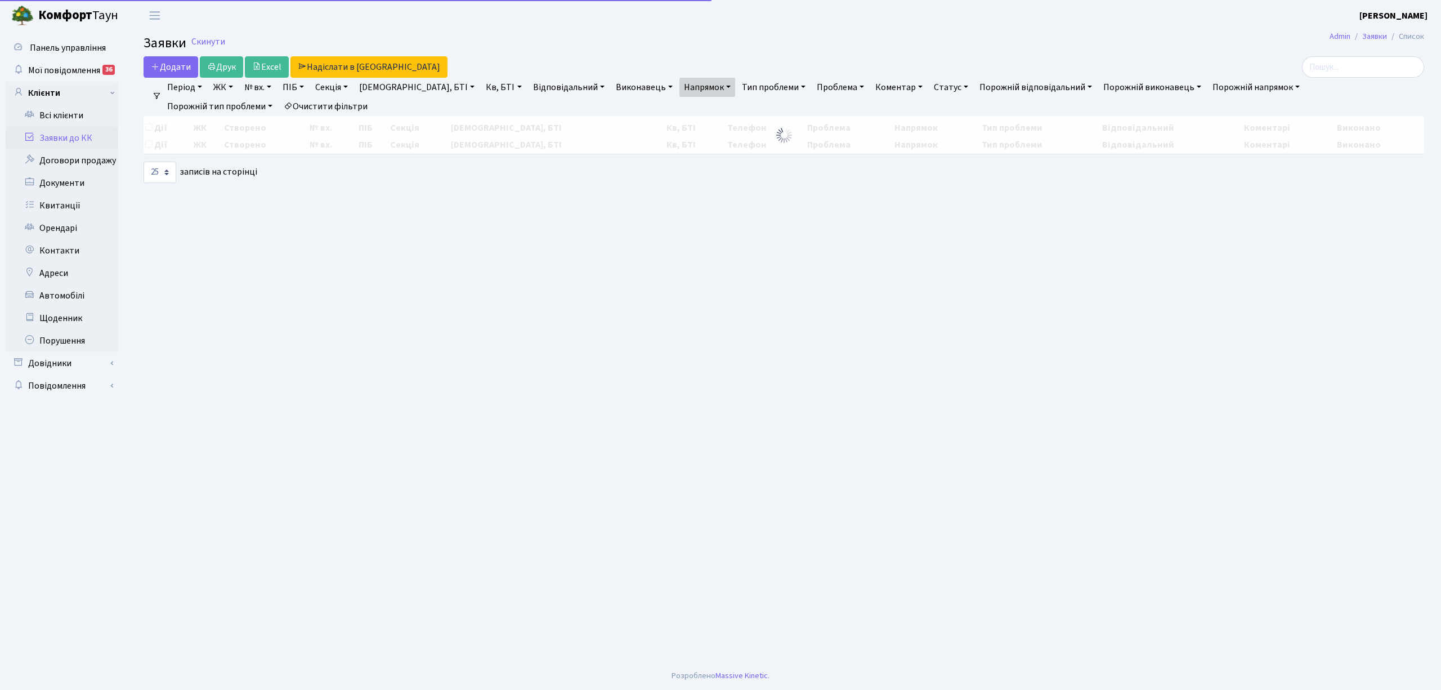
select select "25"
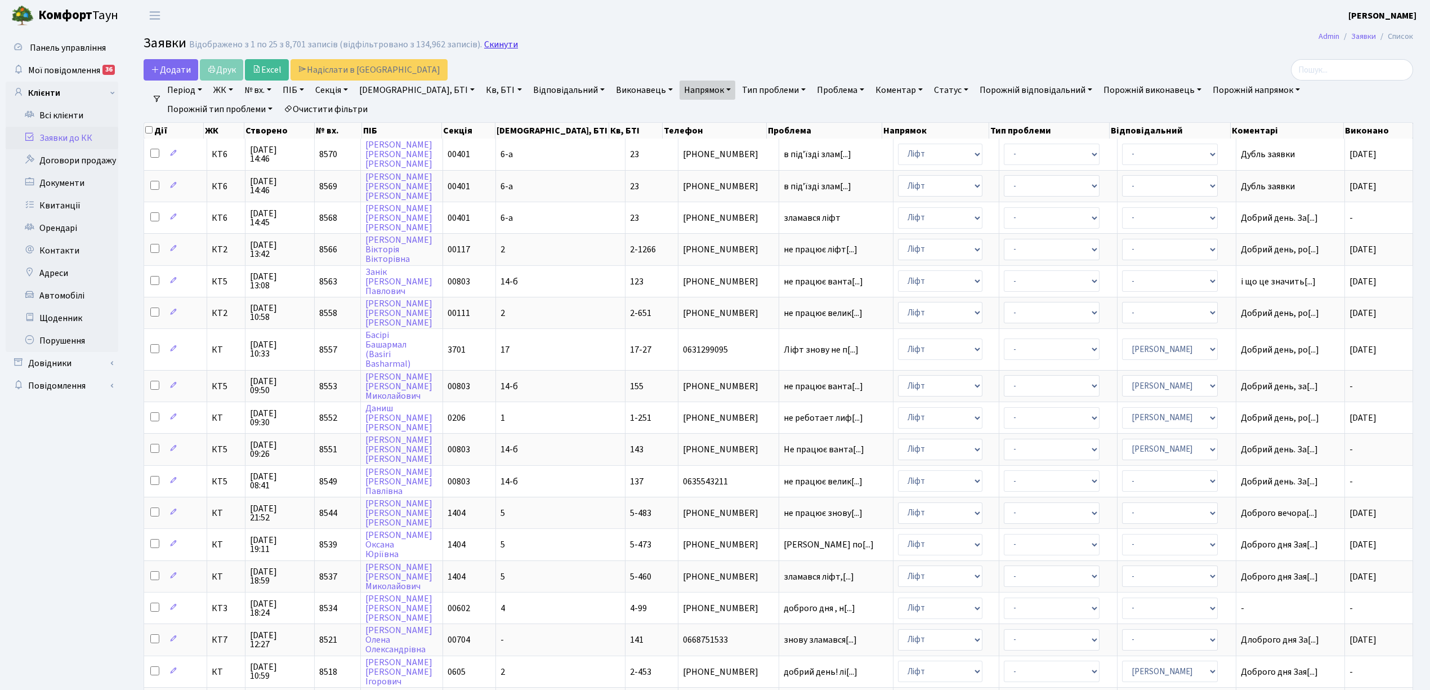
click at [496, 46] on link "Скинути" at bounding box center [501, 44] width 34 height 11
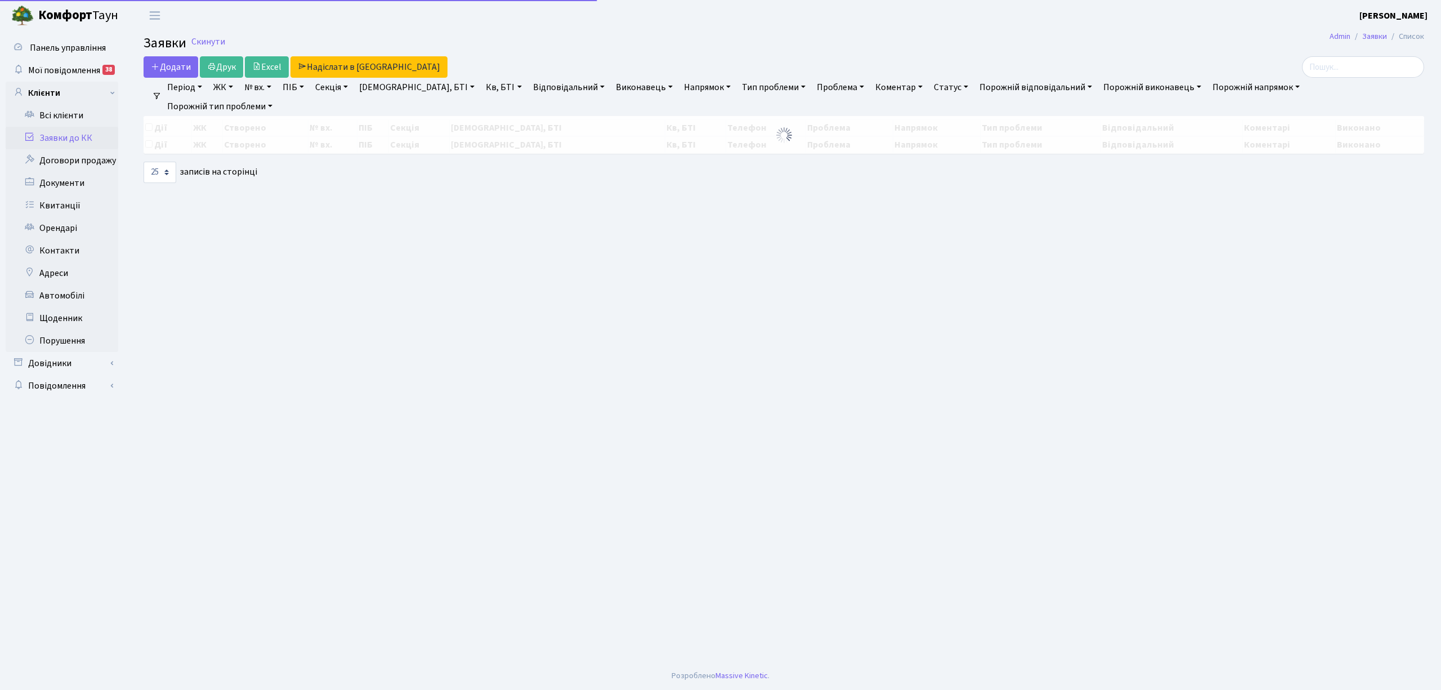
select select "25"
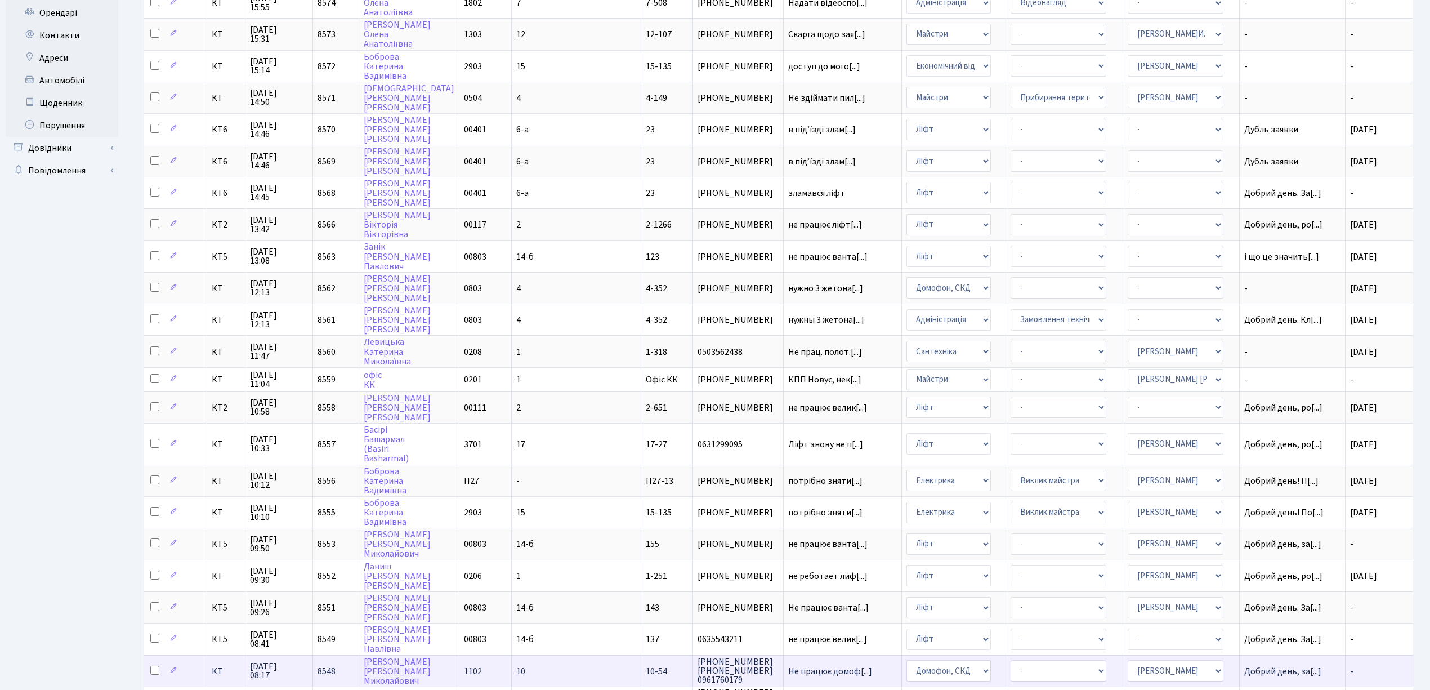
scroll to position [209, 0]
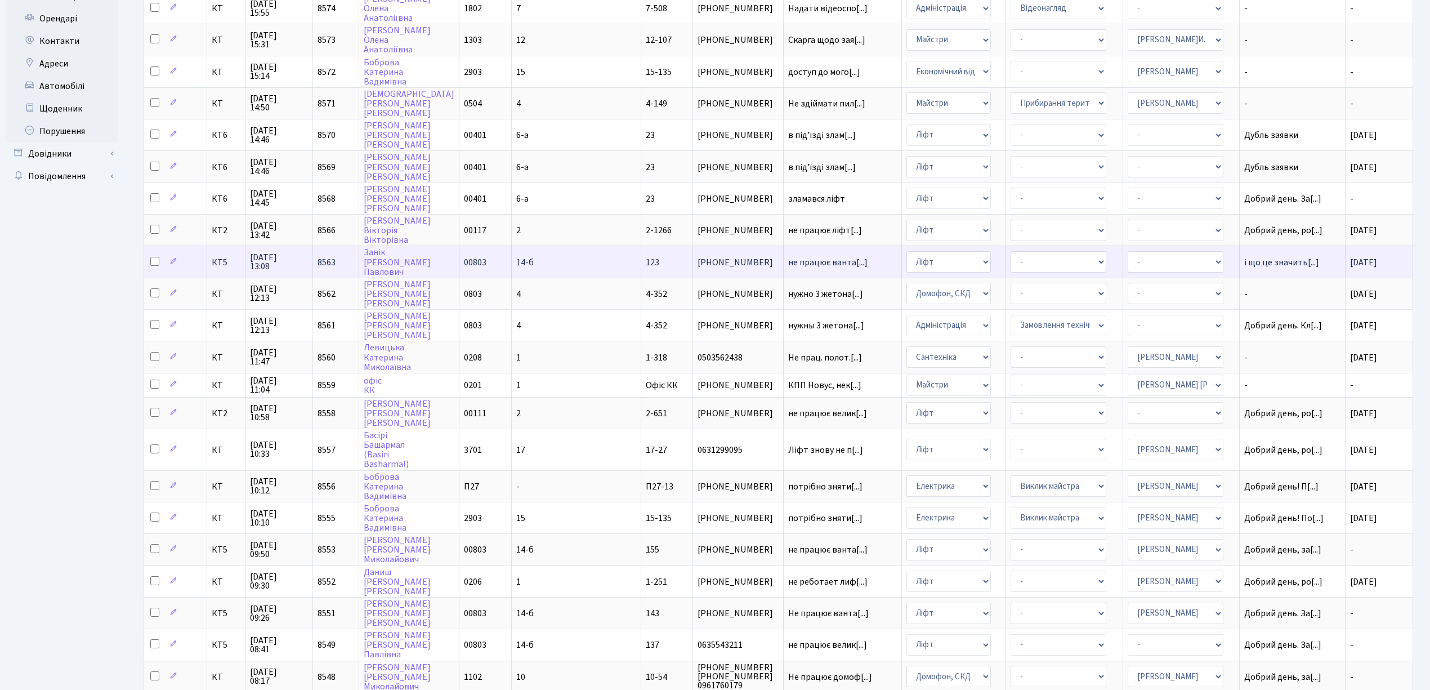
click at [440, 254] on td "[PERSON_NAME]" at bounding box center [409, 261] width 100 height 32
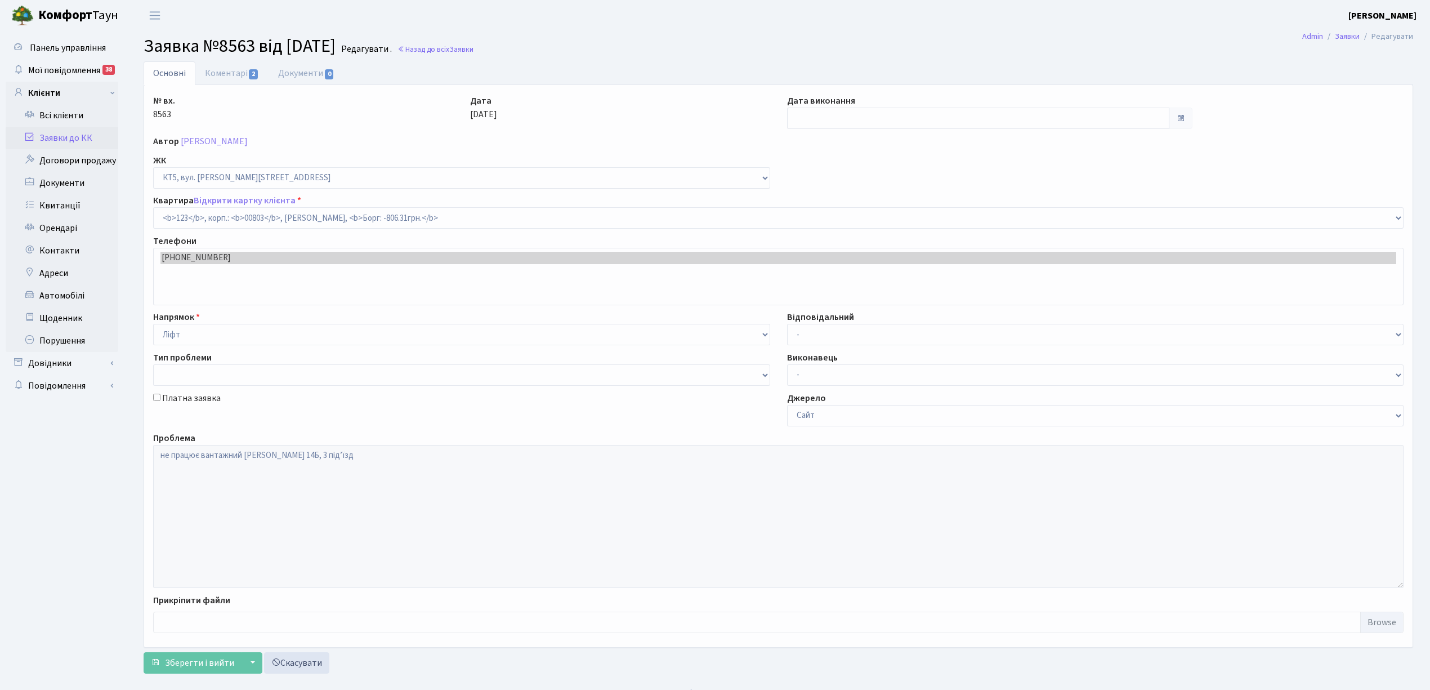
select select "17653"
type input "[DATE]"
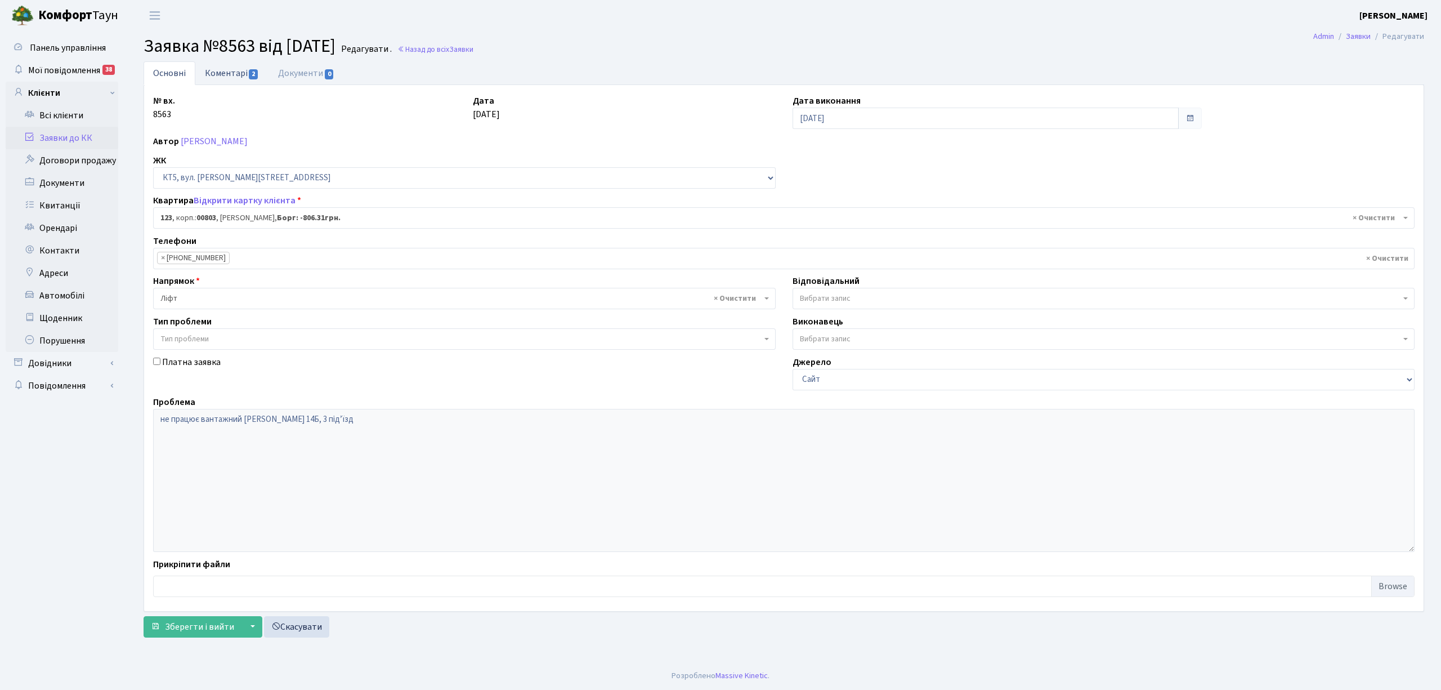
click at [223, 70] on link "Коментарі 2" at bounding box center [231, 72] width 73 height 23
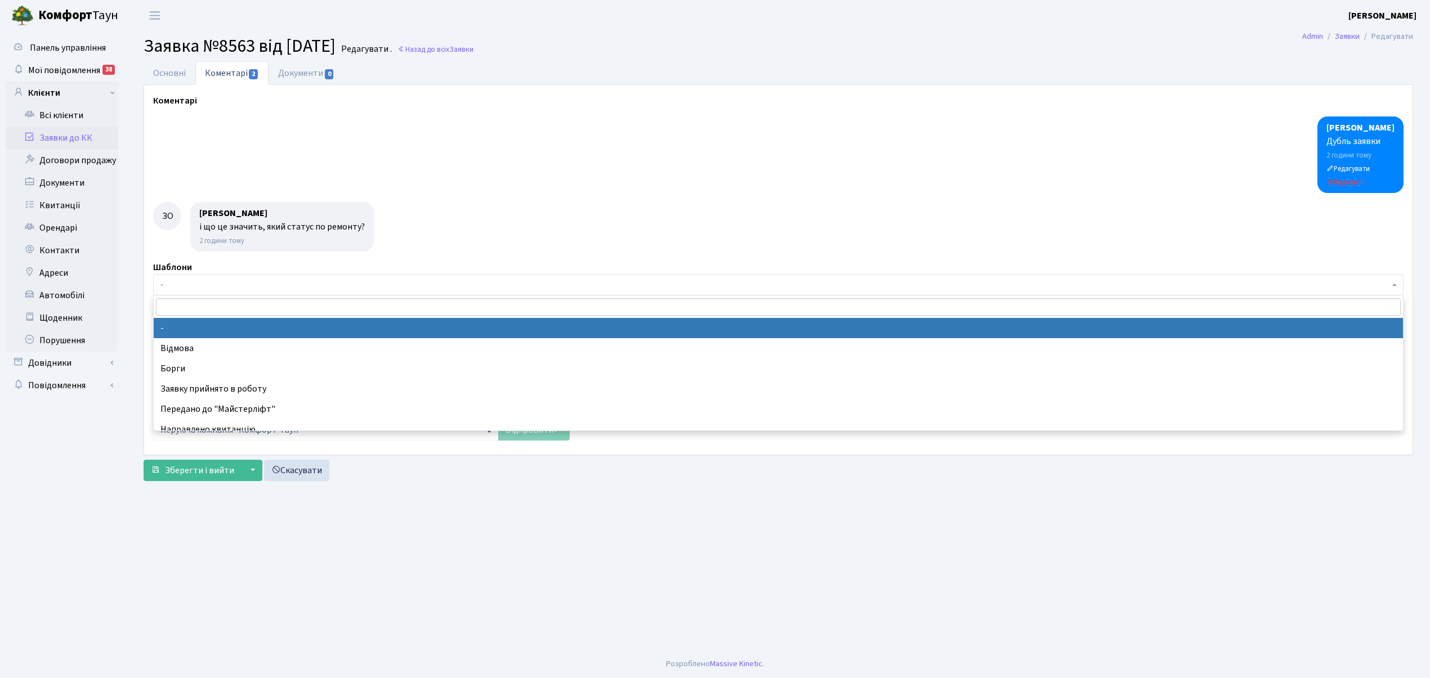
click at [185, 284] on span "-" at bounding box center [774, 284] width 1229 height 11
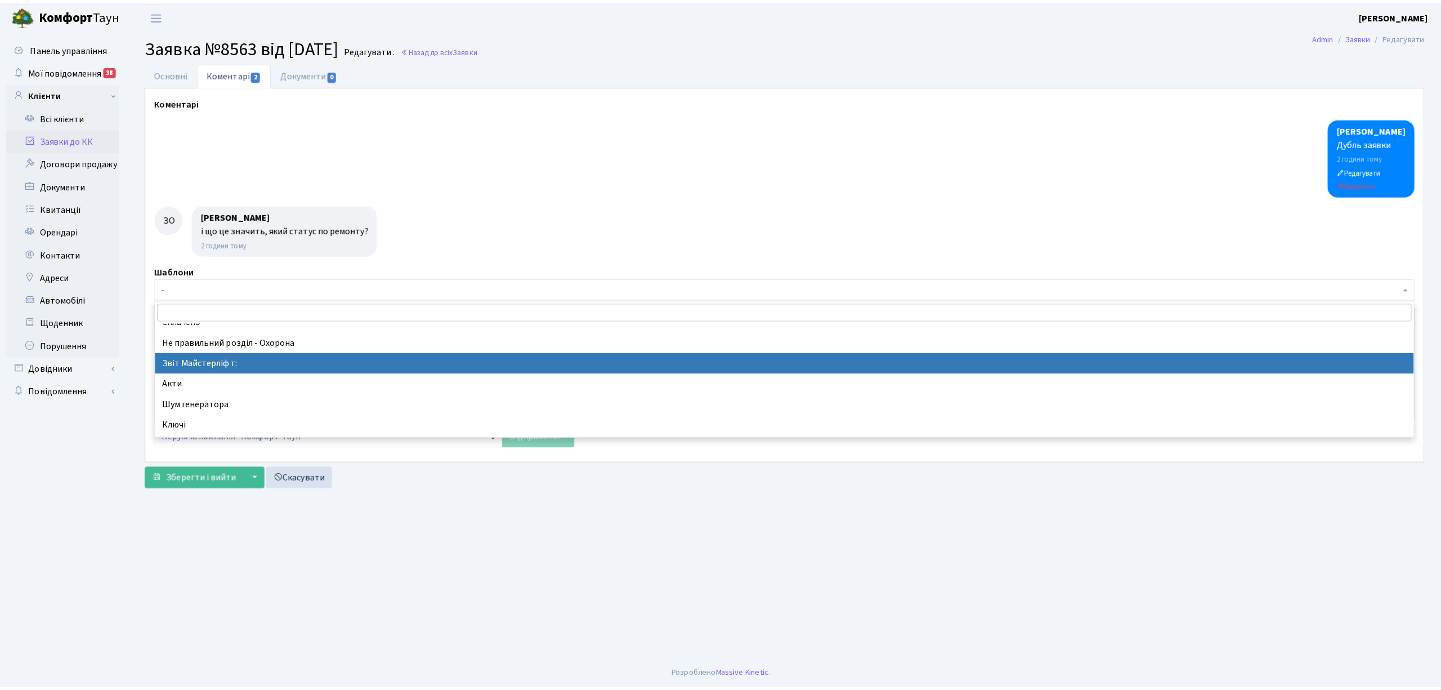
scroll to position [300, 0]
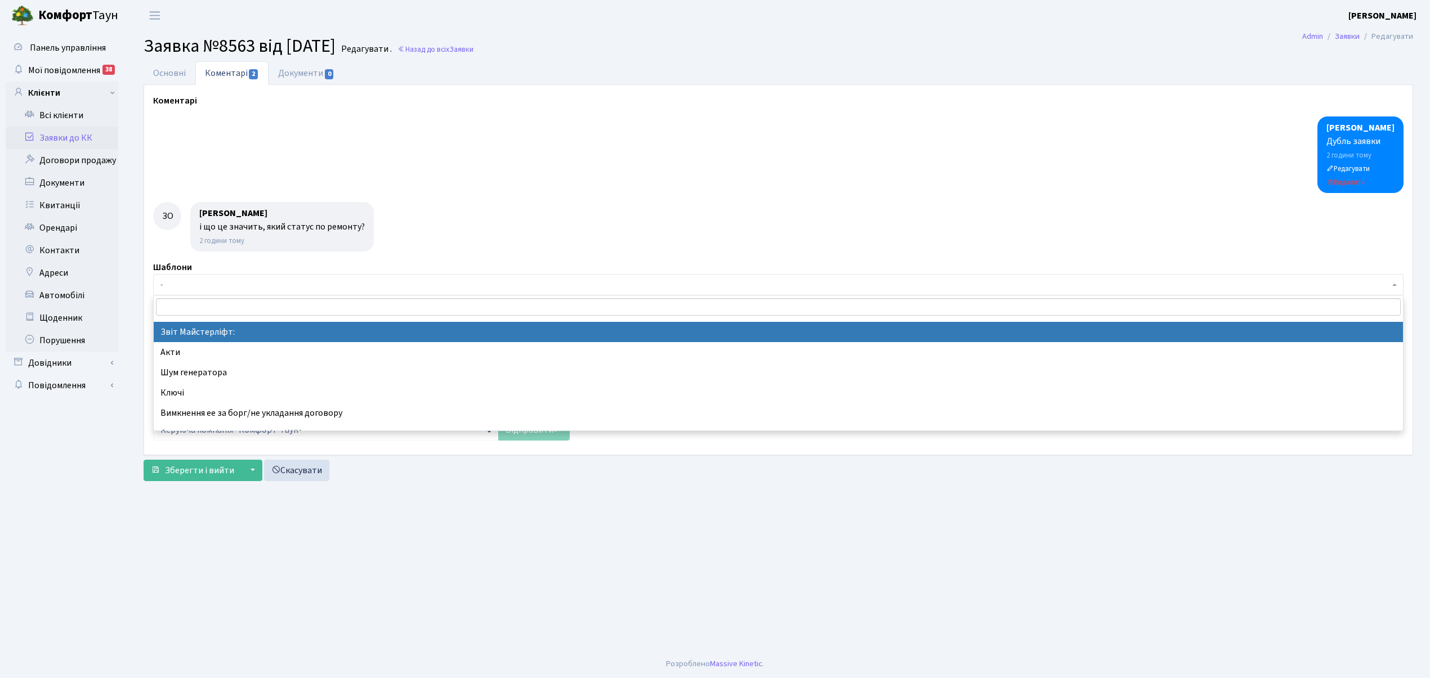
select select "37"
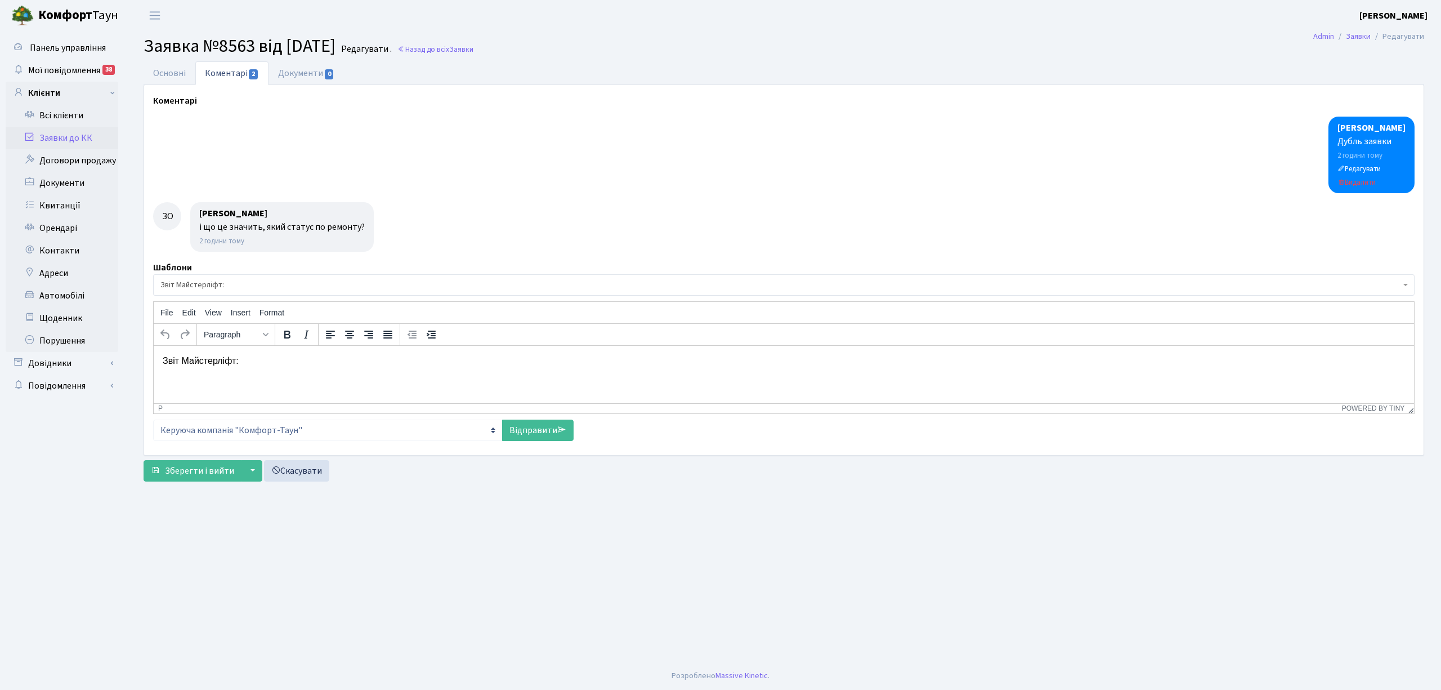
click at [252, 355] on p "Звіт Майстерліфт:" at bounding box center [784, 360] width 1242 height 12
click at [521, 426] on link "Відправити" at bounding box center [537, 429] width 71 height 21
select select
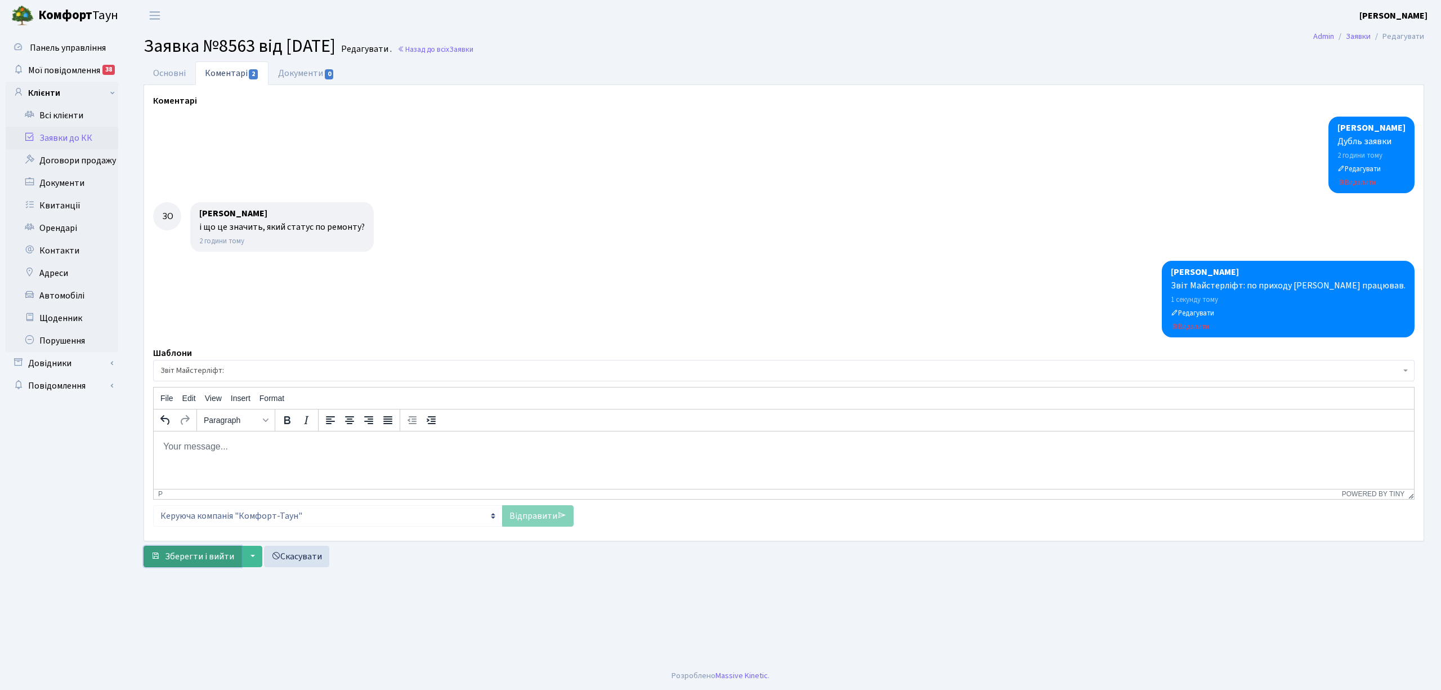
click at [202, 561] on span "Зберегти і вийти" at bounding box center [199, 556] width 69 height 12
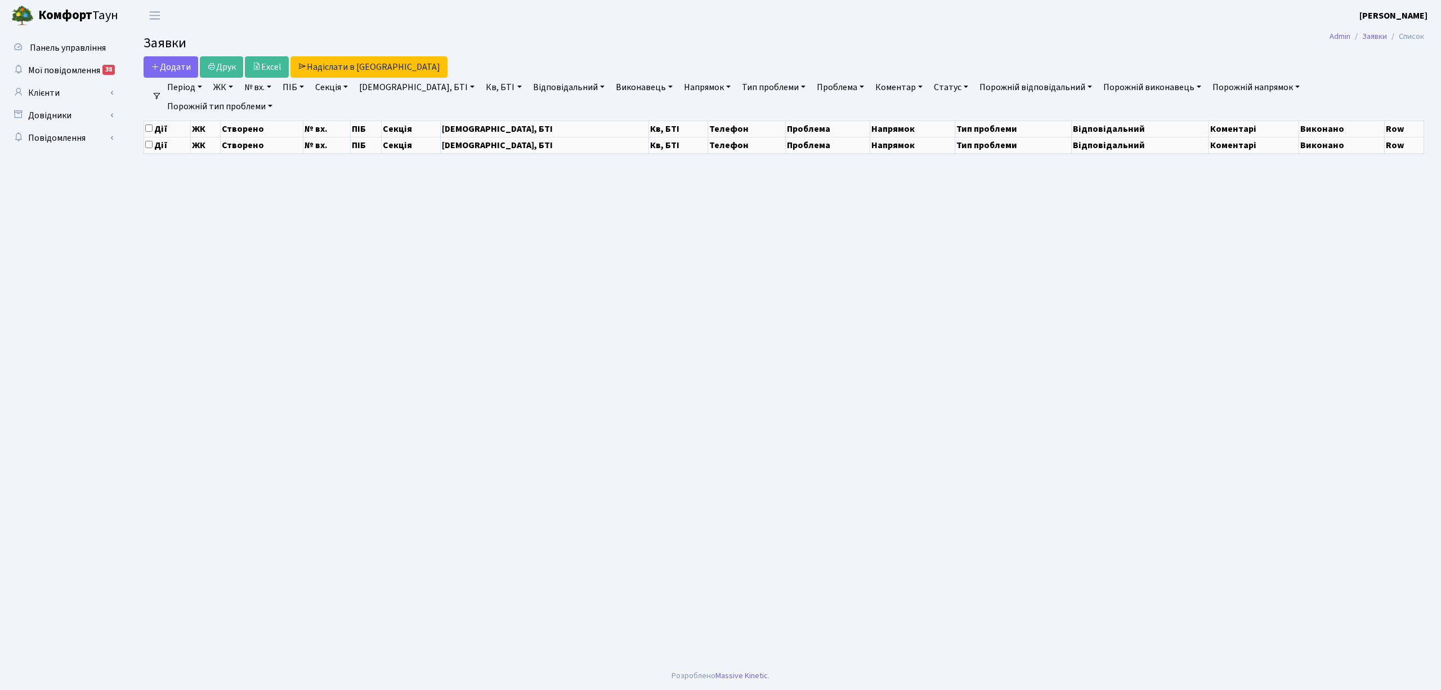
select select "25"
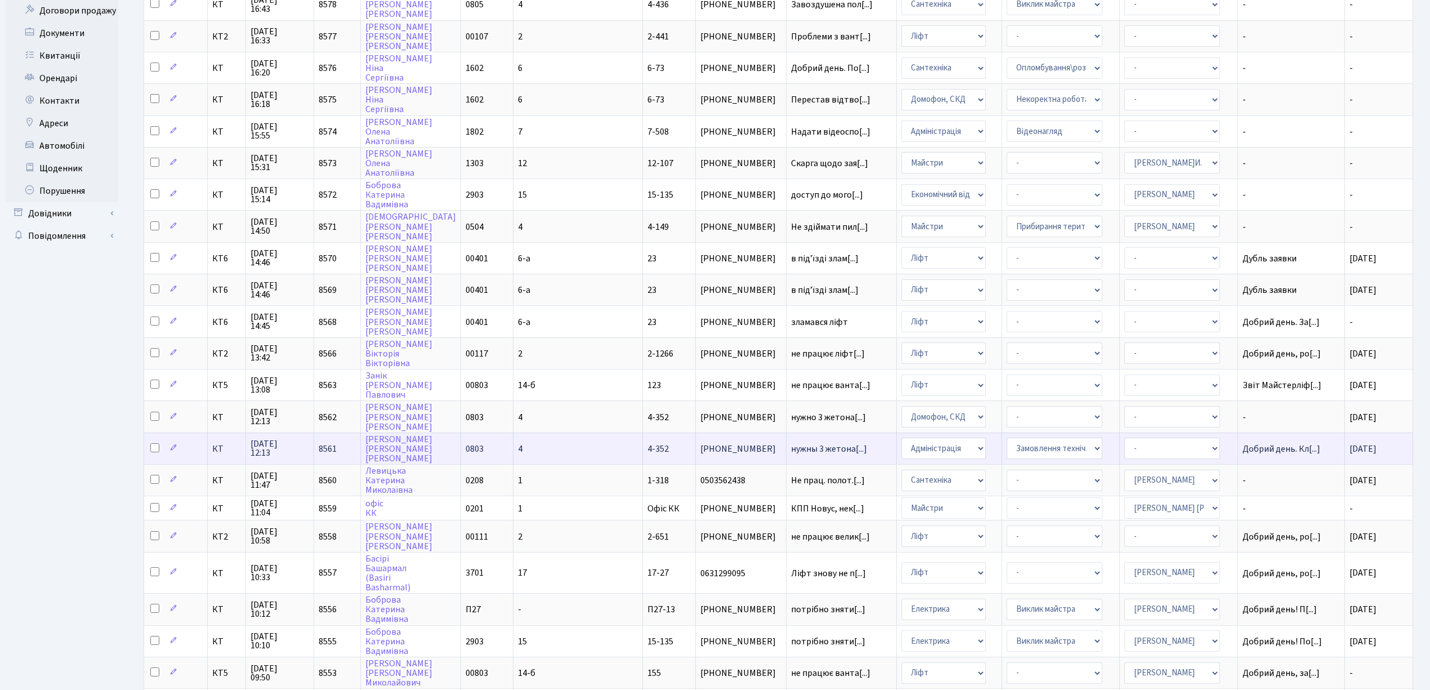
scroll to position [225, 0]
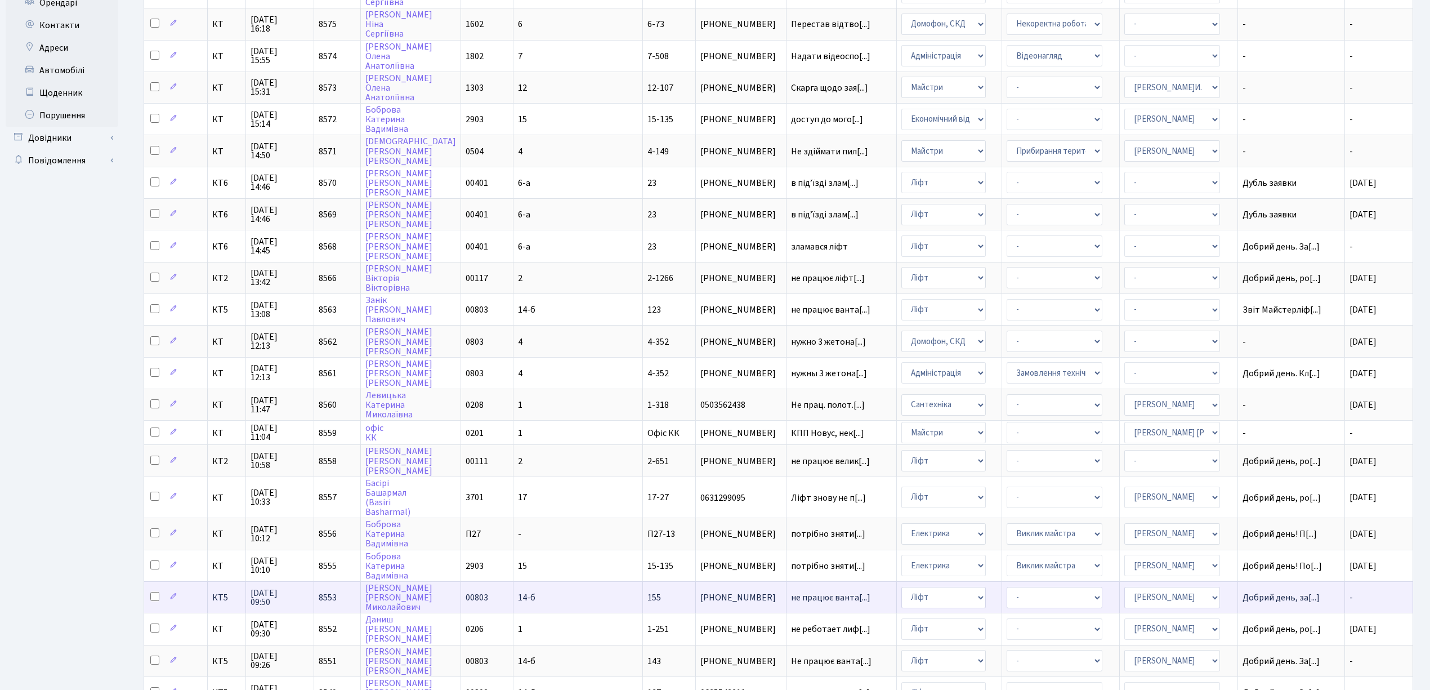
click at [555, 581] on td "14-б" at bounding box center [577, 597] width 129 height 32
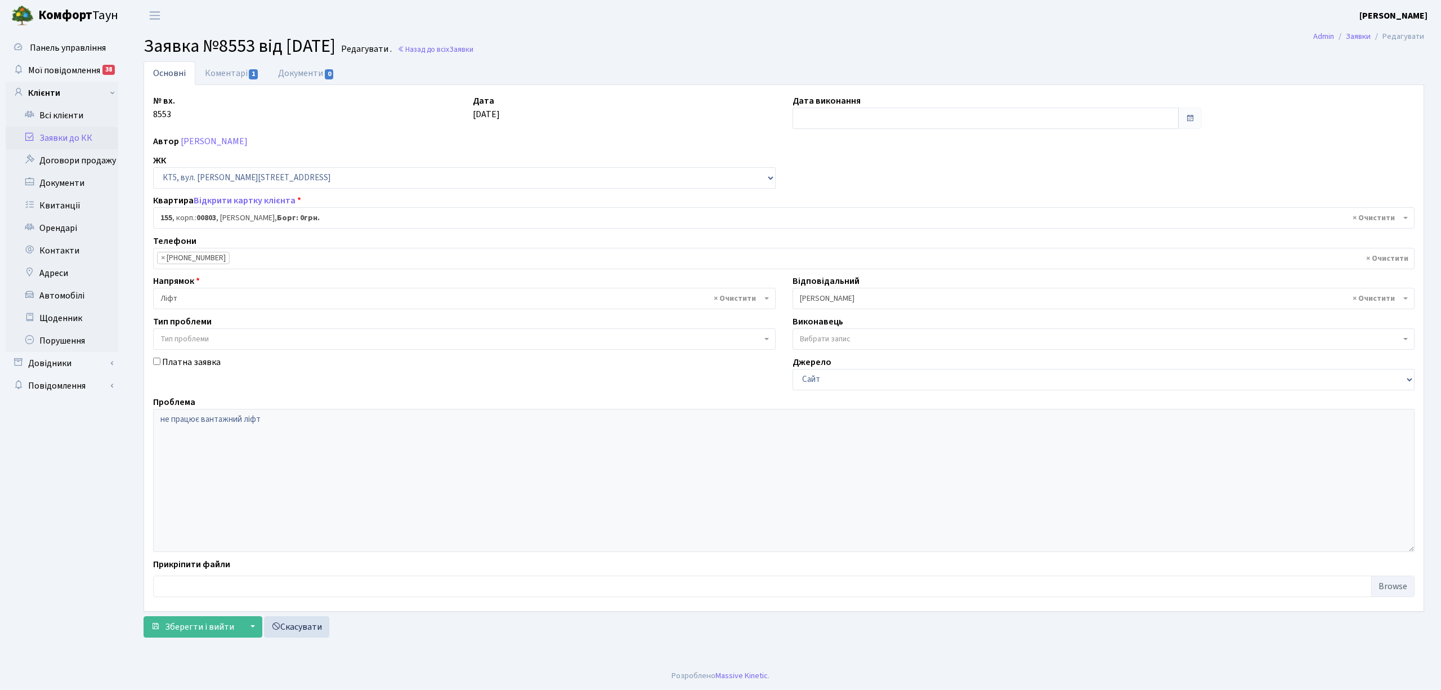
select select "17685"
click at [800, 115] on input "text" at bounding box center [986, 118] width 386 height 21
click at [833, 181] on td "1" at bounding box center [837, 176] width 17 height 17
type input "[DATE]"
click at [212, 66] on link "Коментарі 1" at bounding box center [231, 72] width 73 height 23
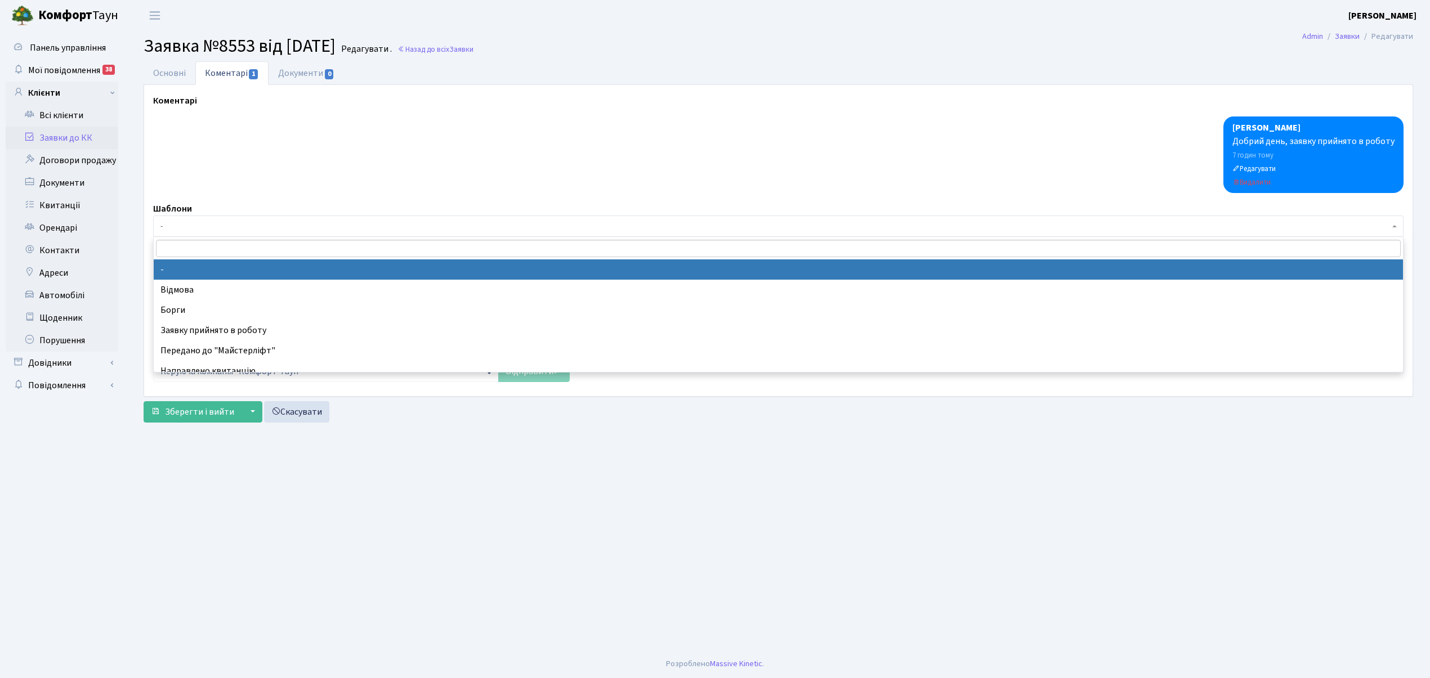
click at [183, 217] on span "-" at bounding box center [778, 226] width 1250 height 21
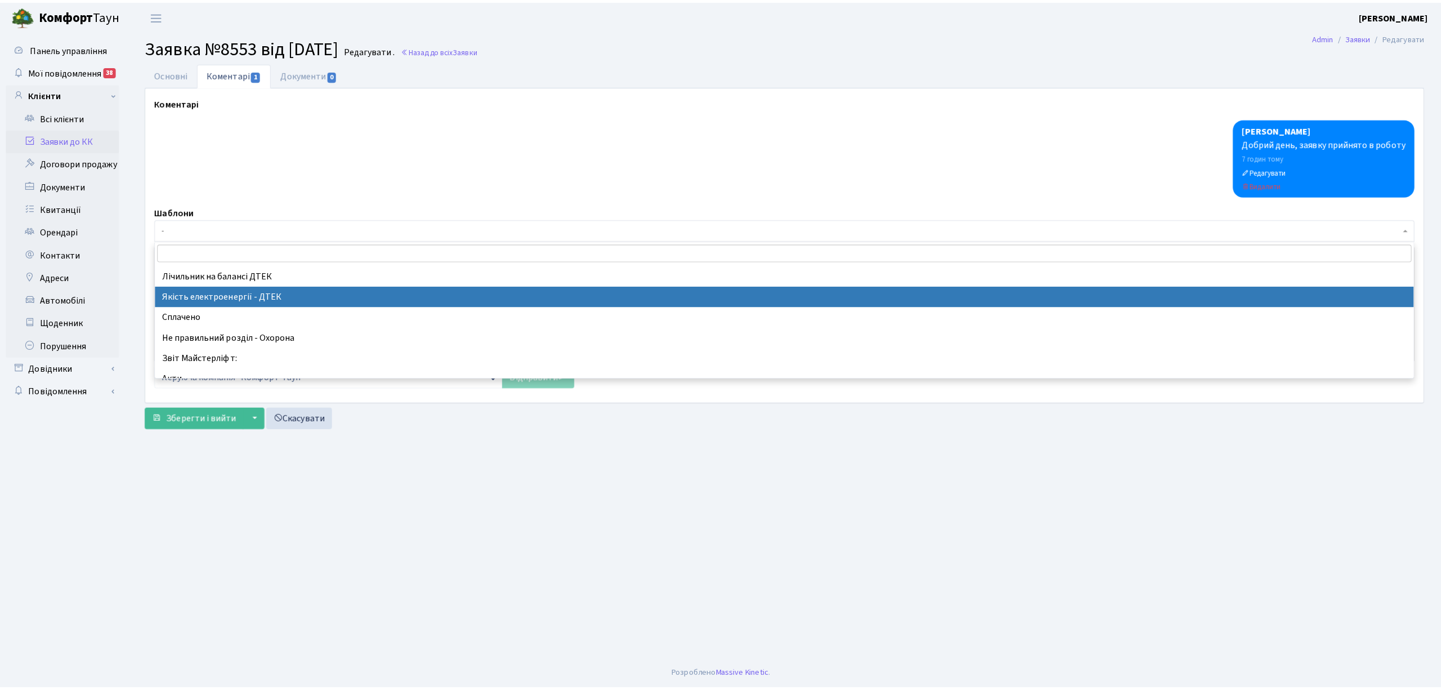
scroll to position [300, 0]
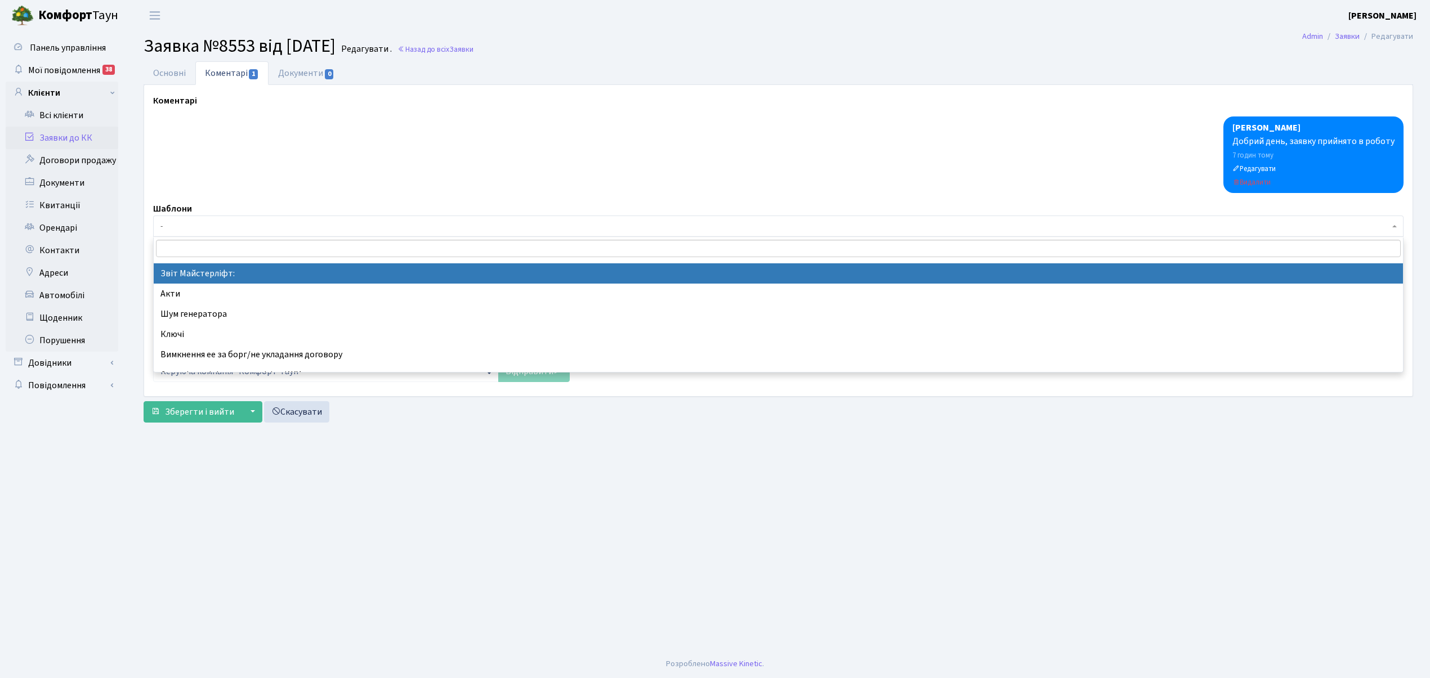
select select "37"
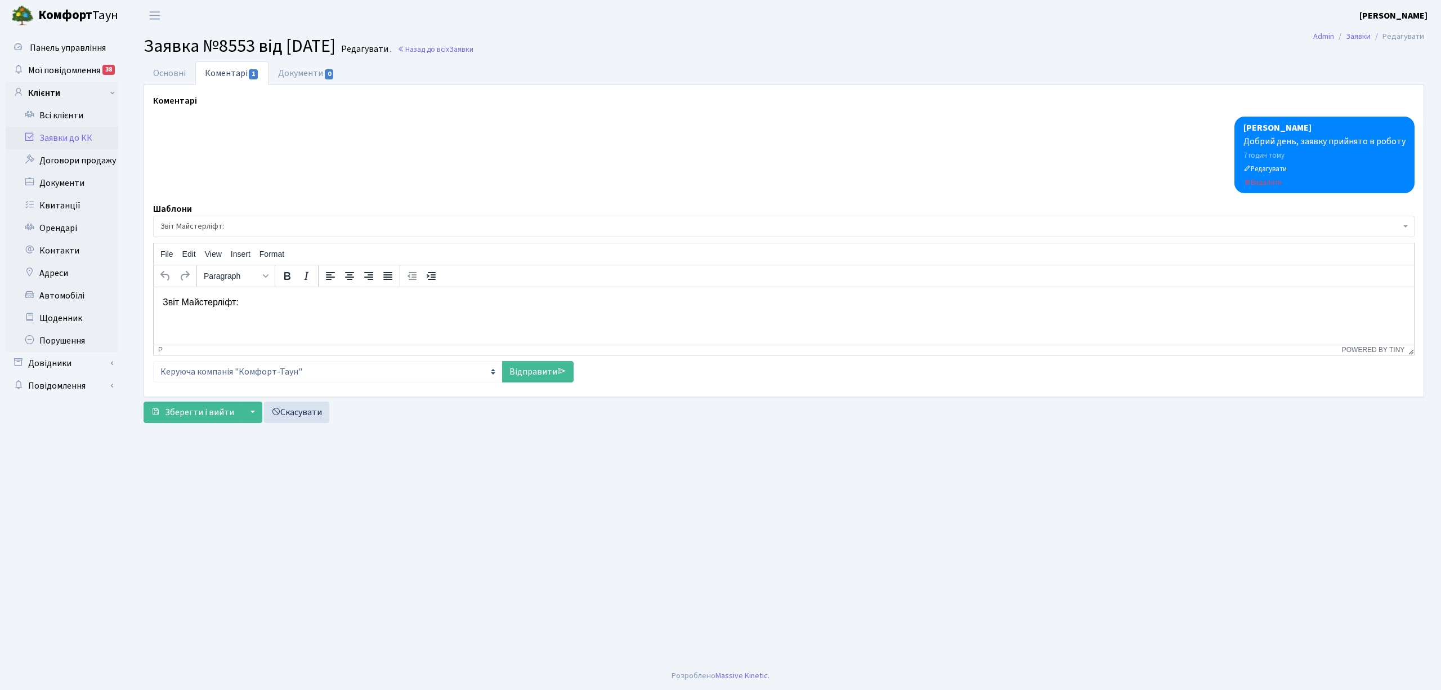
click at [251, 301] on p "Звіт Майстерліфт:" at bounding box center [784, 302] width 1242 height 12
click at [523, 374] on link "Відправити" at bounding box center [537, 371] width 71 height 21
select select
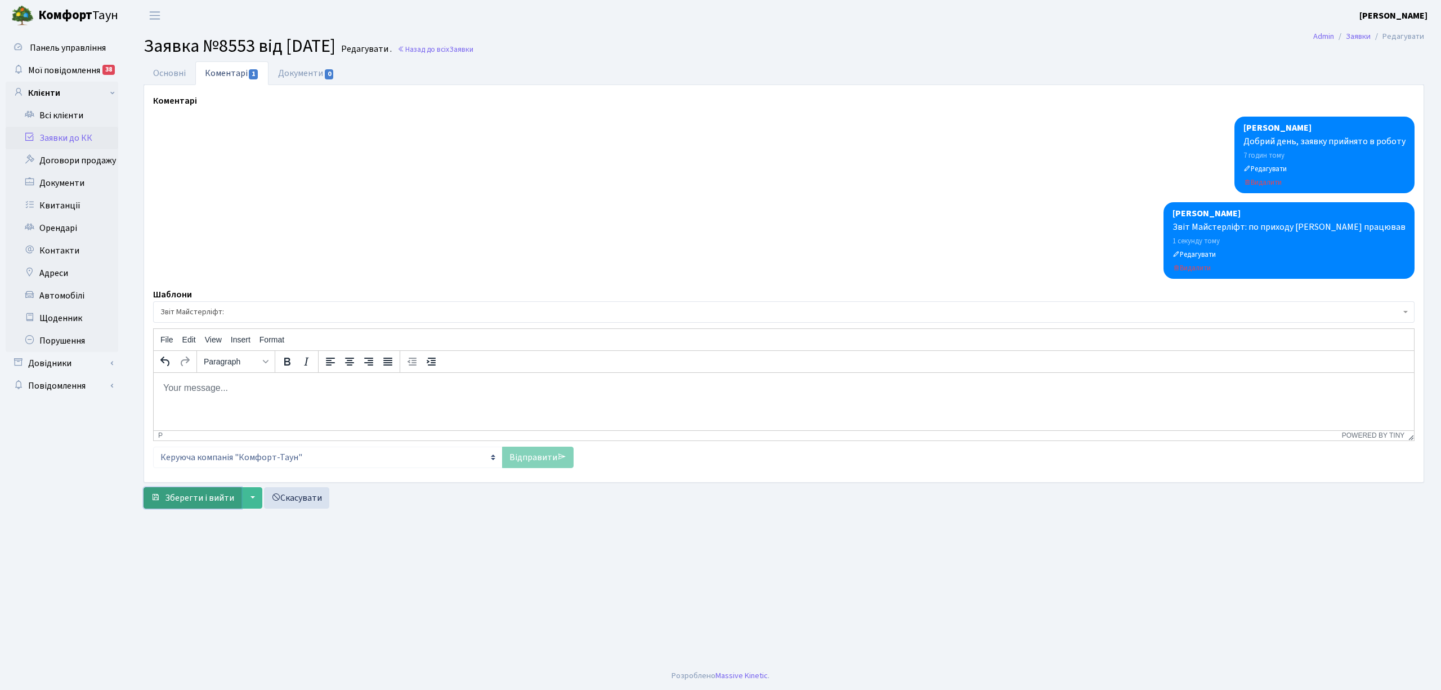
click at [183, 503] on span "Зберегти і вийти" at bounding box center [199, 497] width 69 height 12
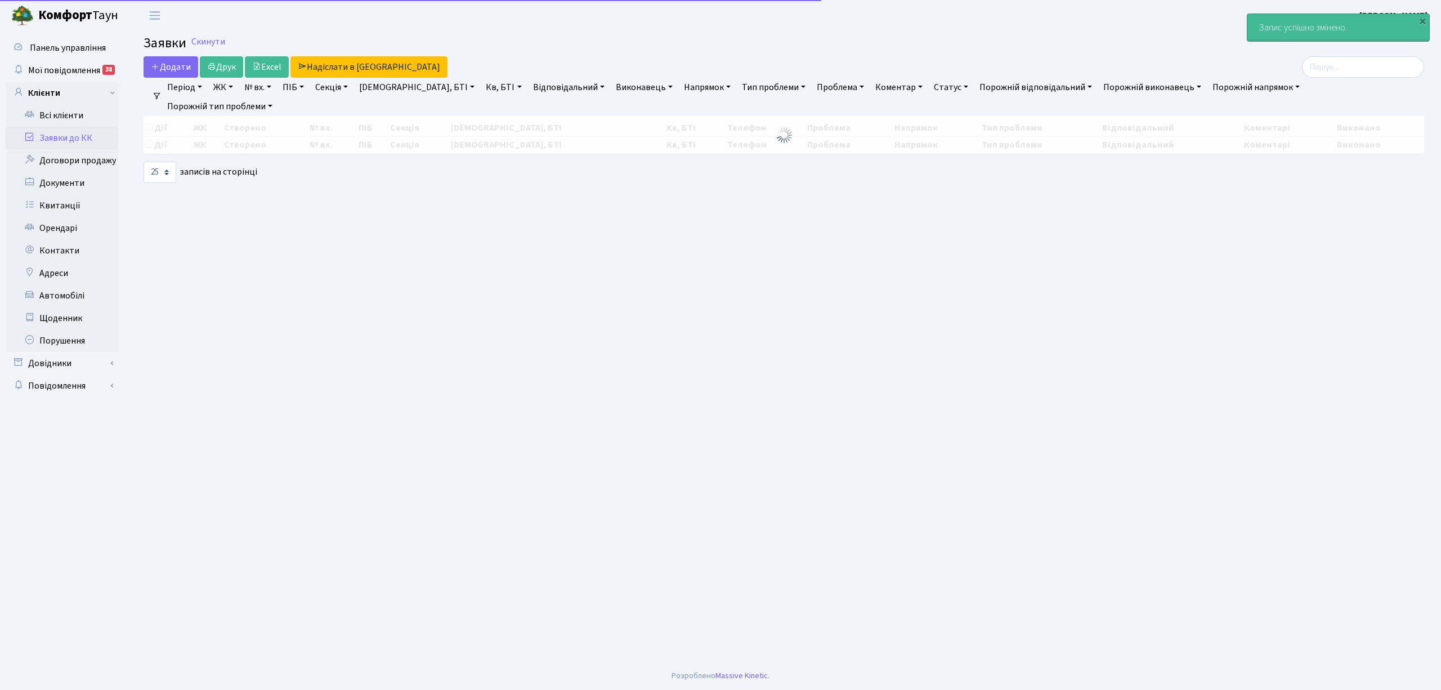
select select "25"
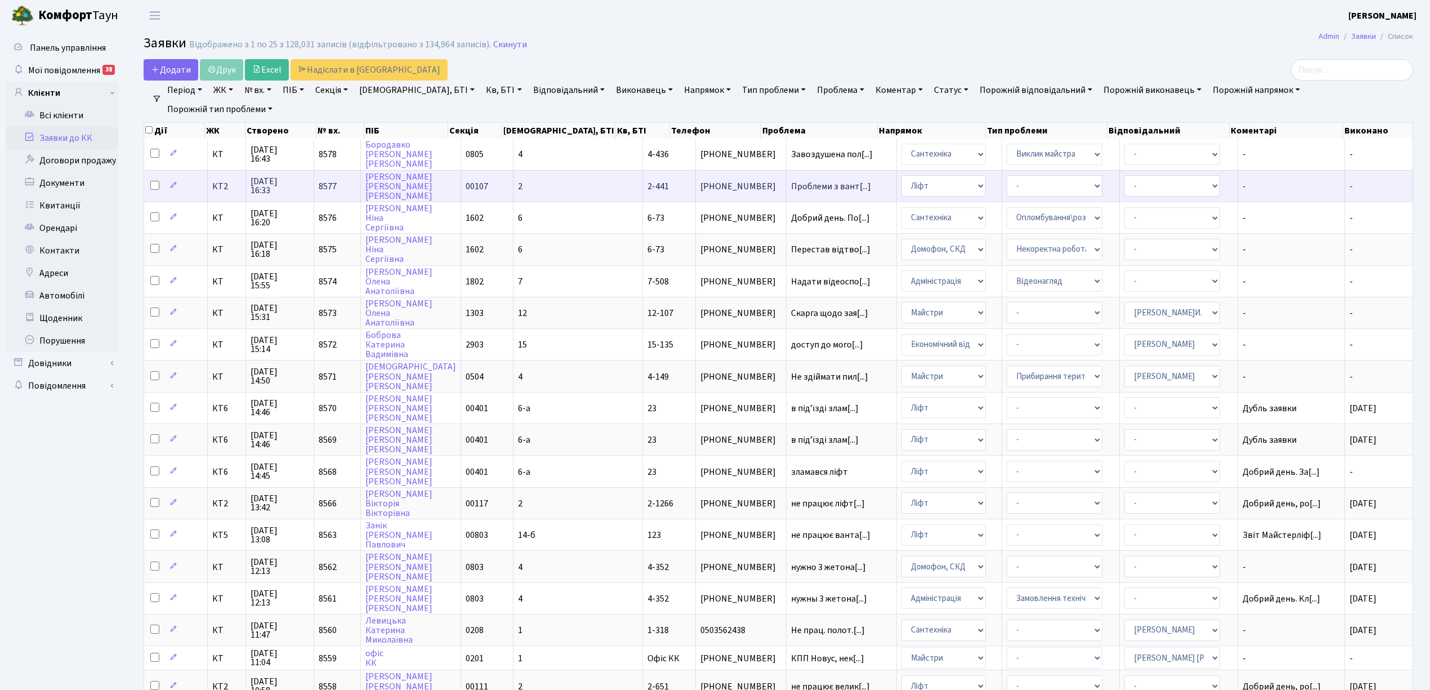
click at [571, 182] on td "2" at bounding box center [577, 186] width 129 height 32
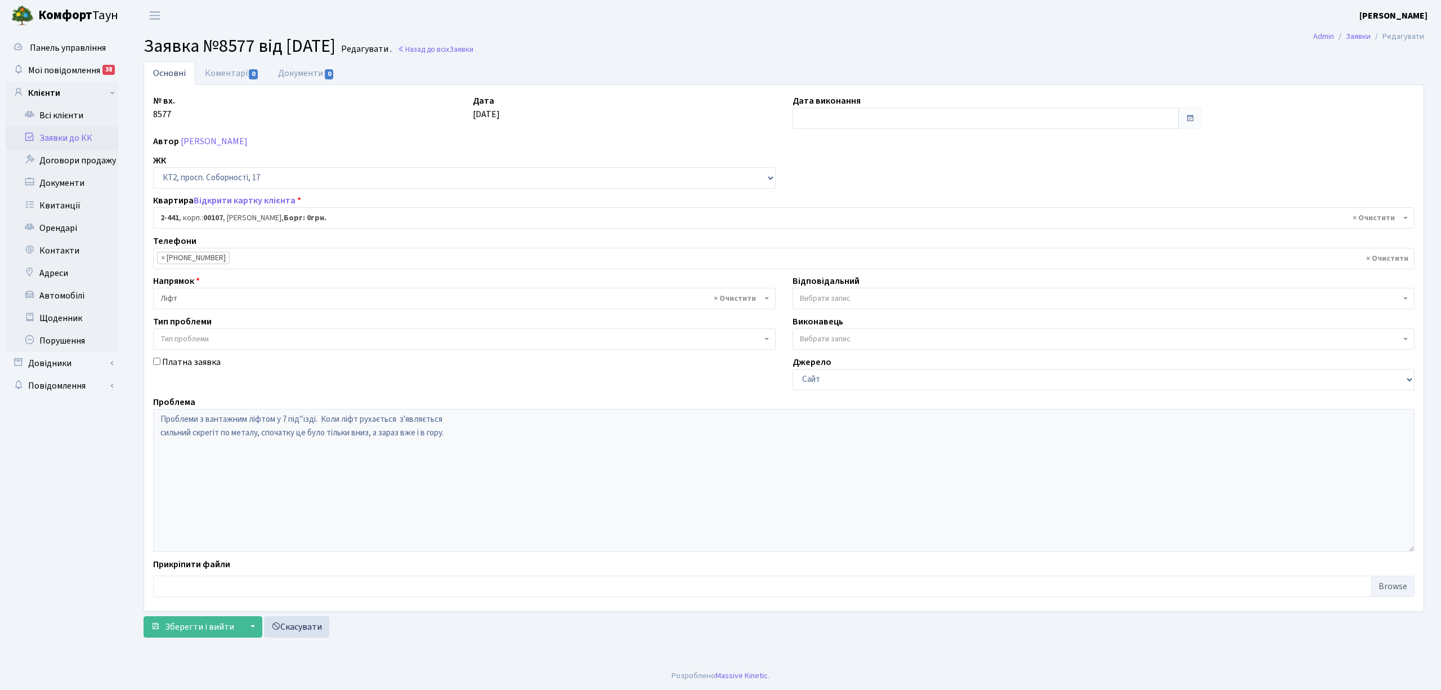
select select "15494"
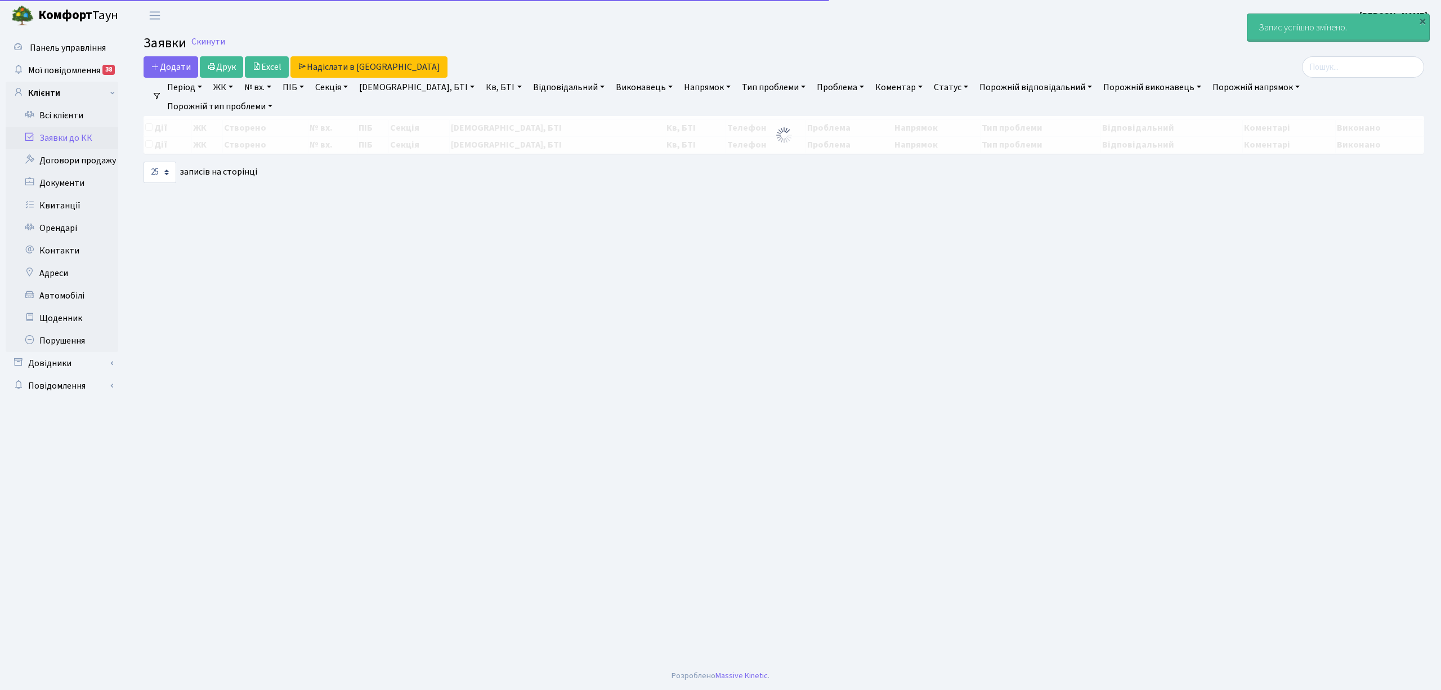
select select "25"
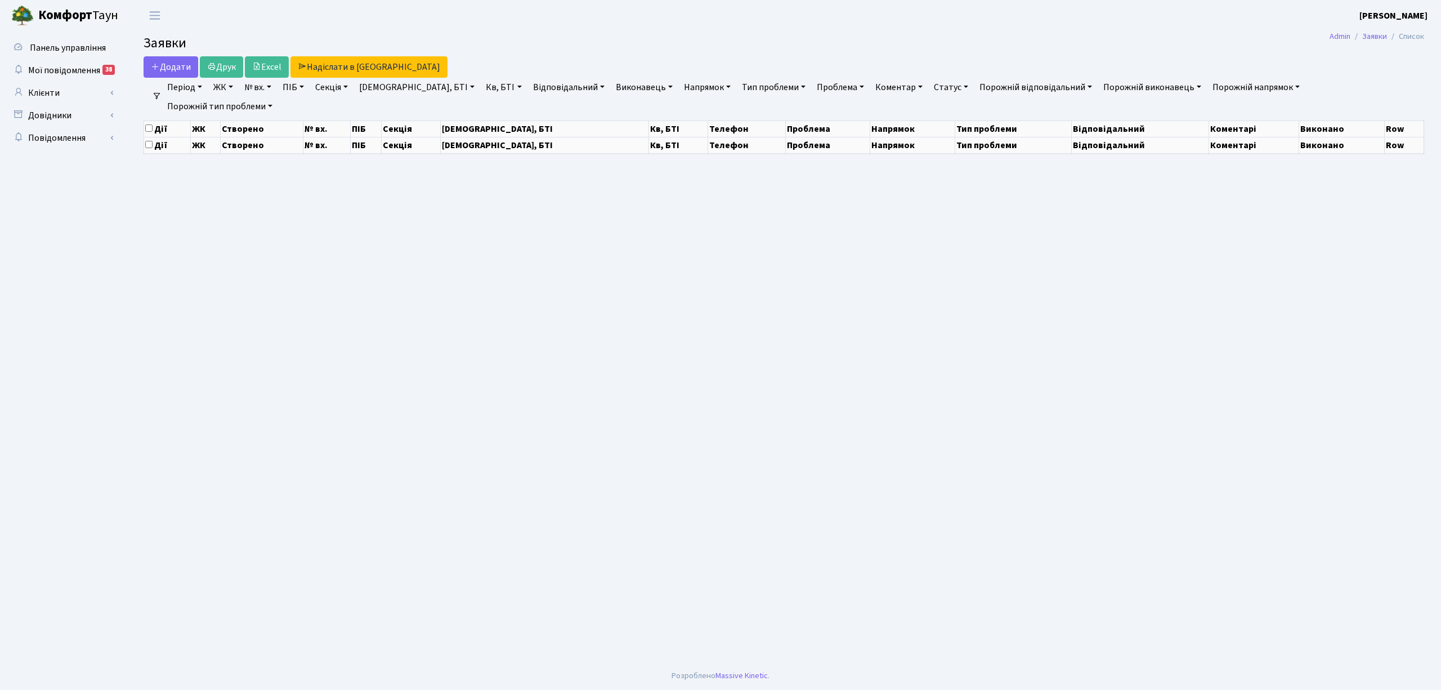
select select "25"
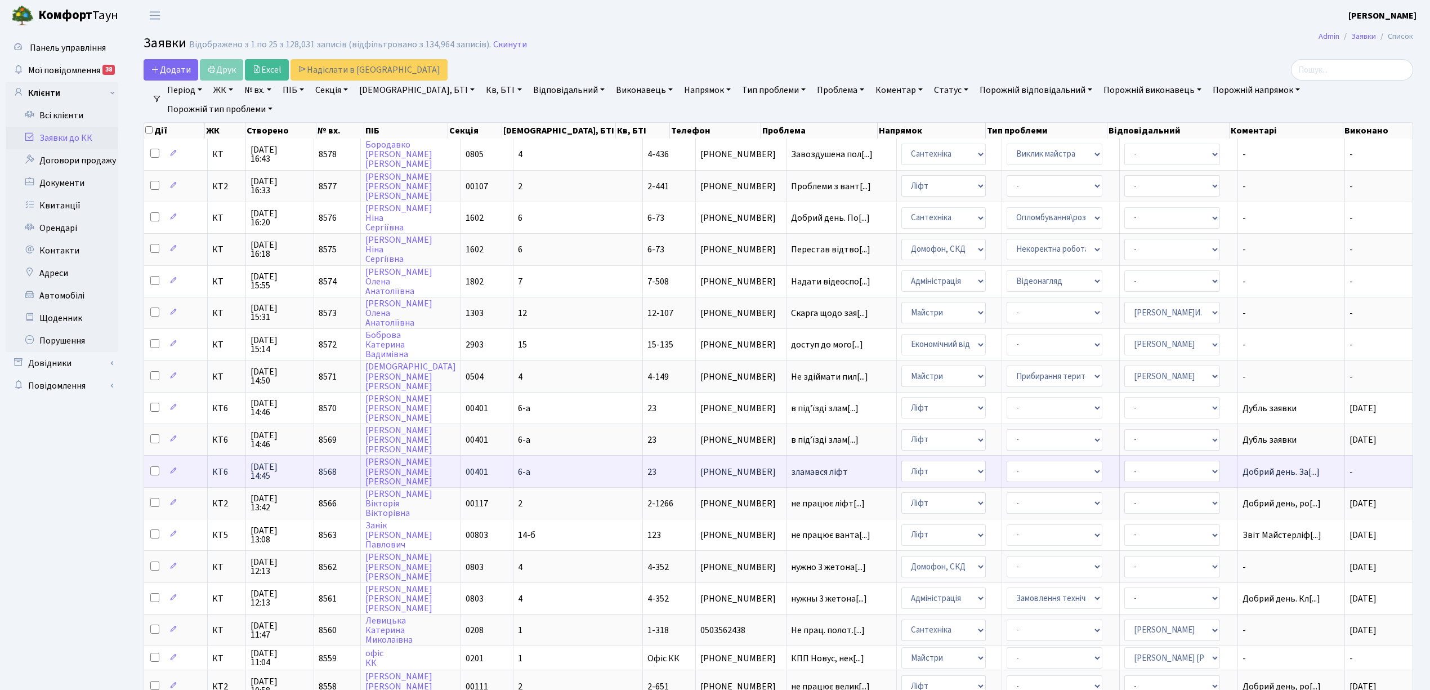
click at [831, 455] on td "зламався ліфт" at bounding box center [841, 471] width 110 height 32
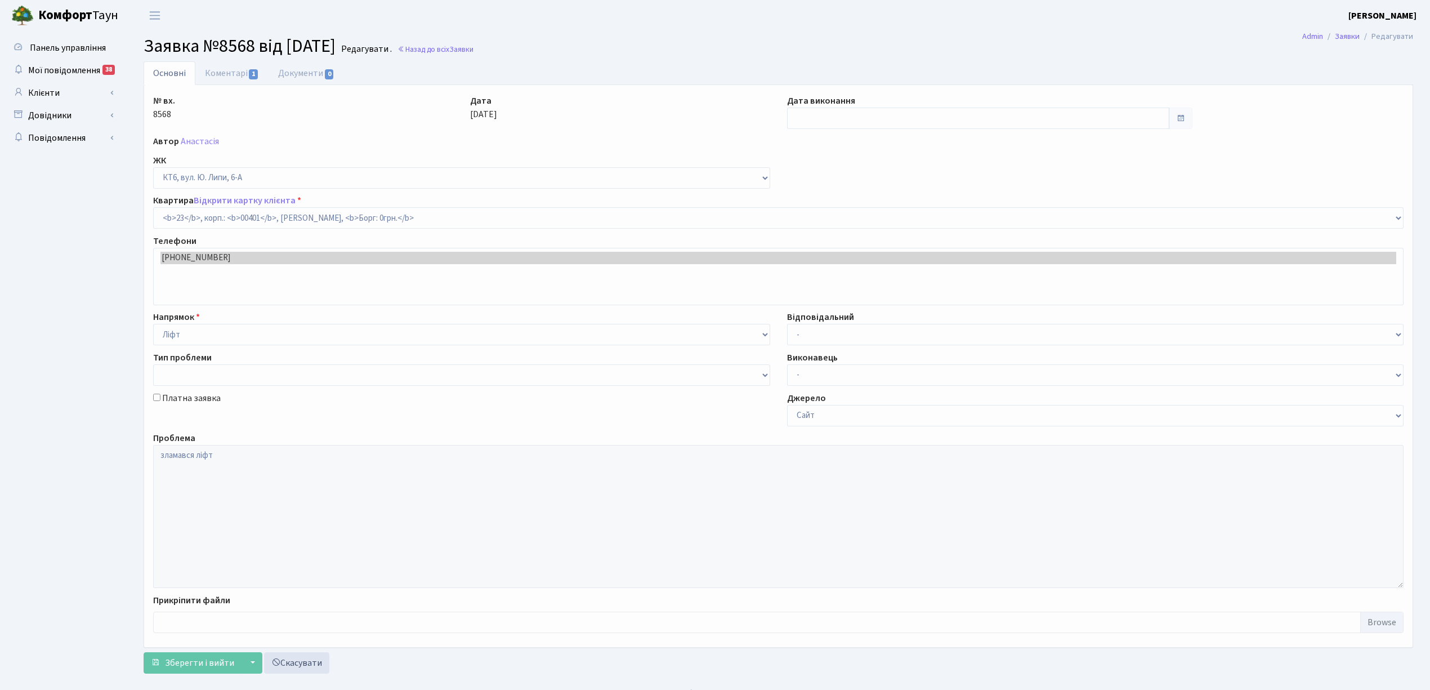
select select "17115"
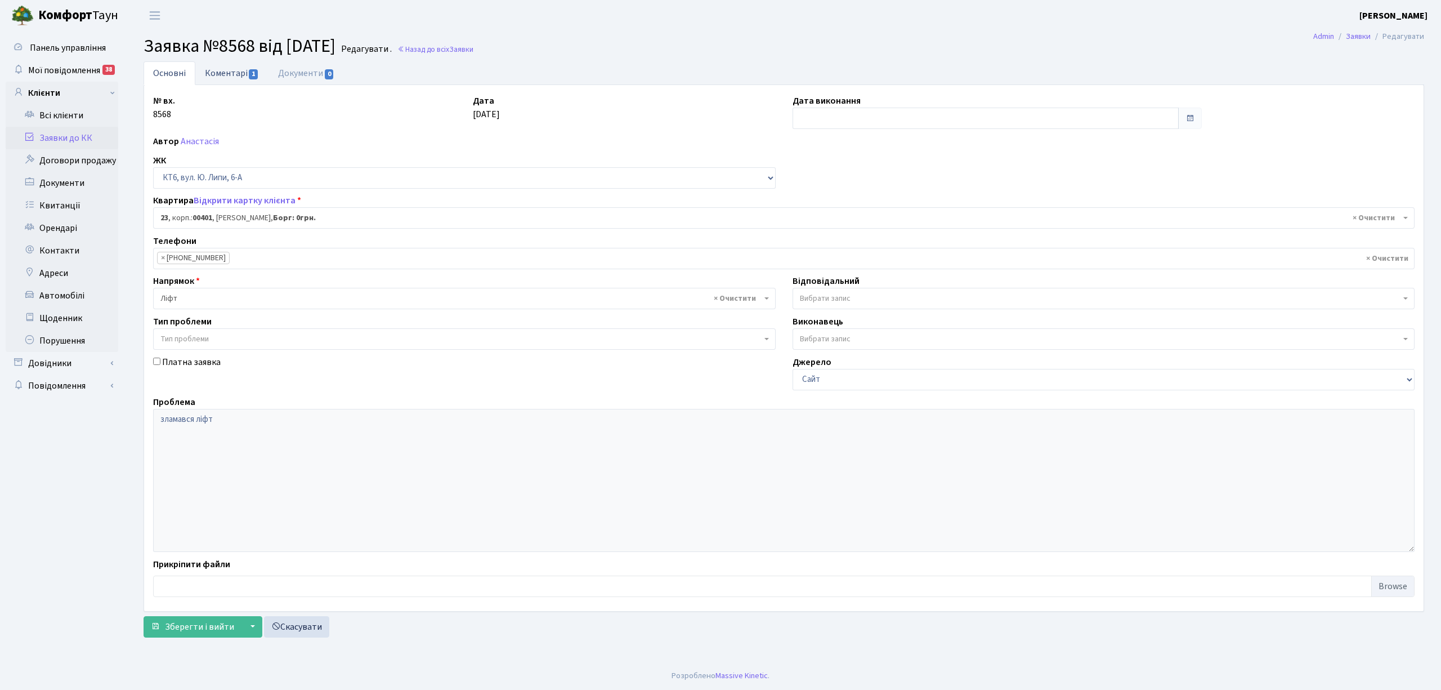
click at [221, 72] on link "Коментарі 1" at bounding box center [231, 72] width 73 height 23
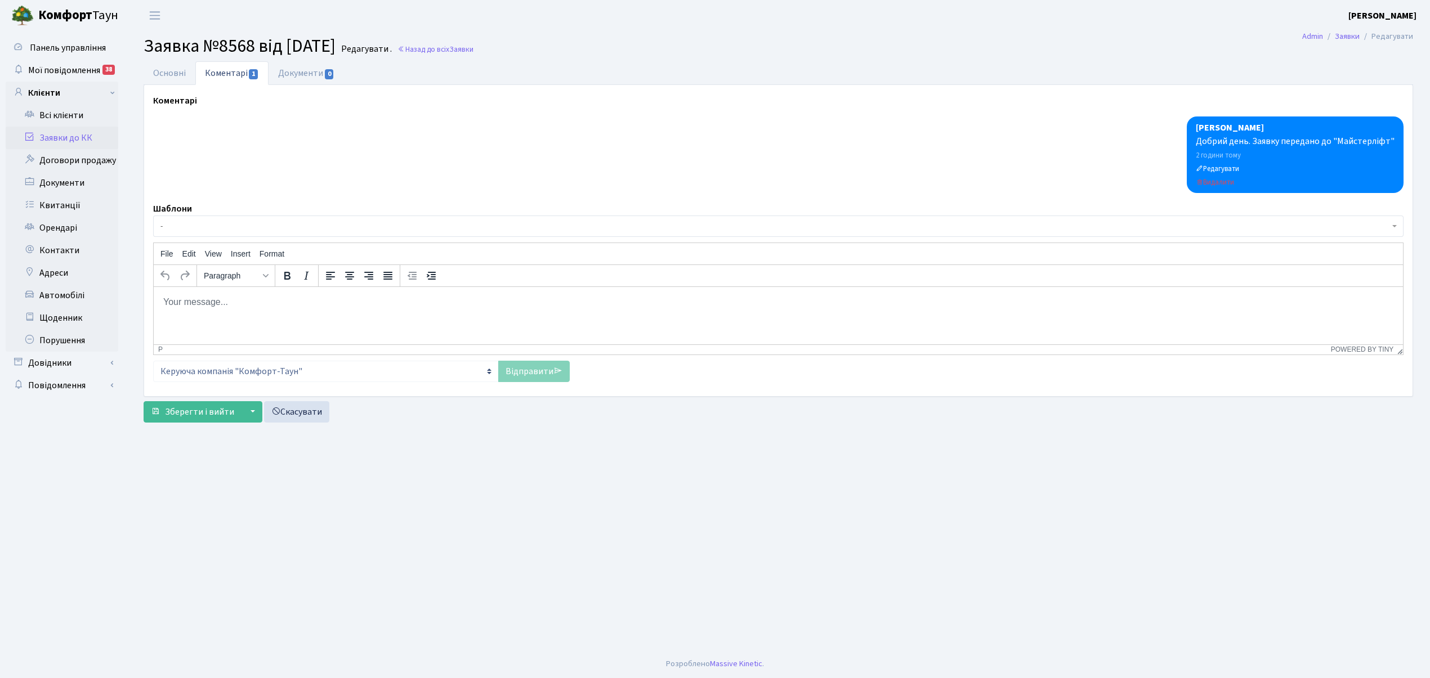
click at [180, 224] on span "-" at bounding box center [774, 226] width 1229 height 11
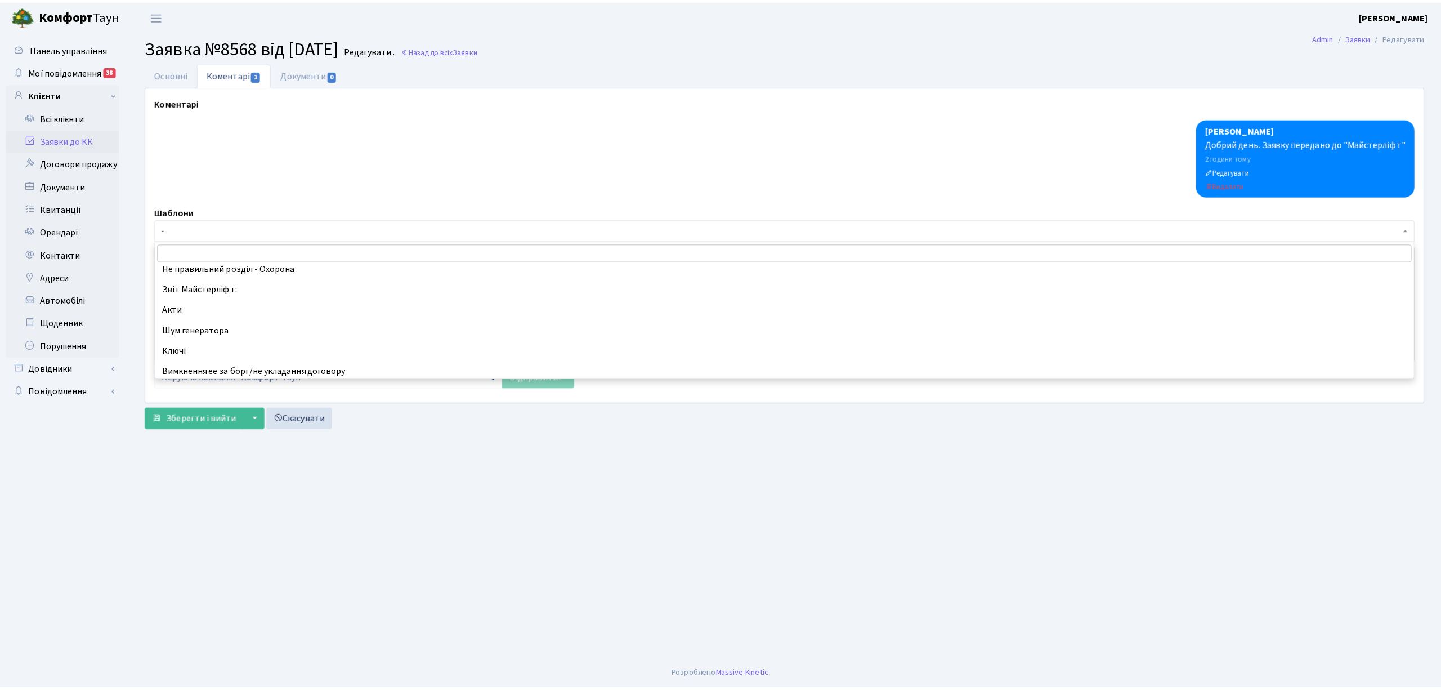
scroll to position [300, 0]
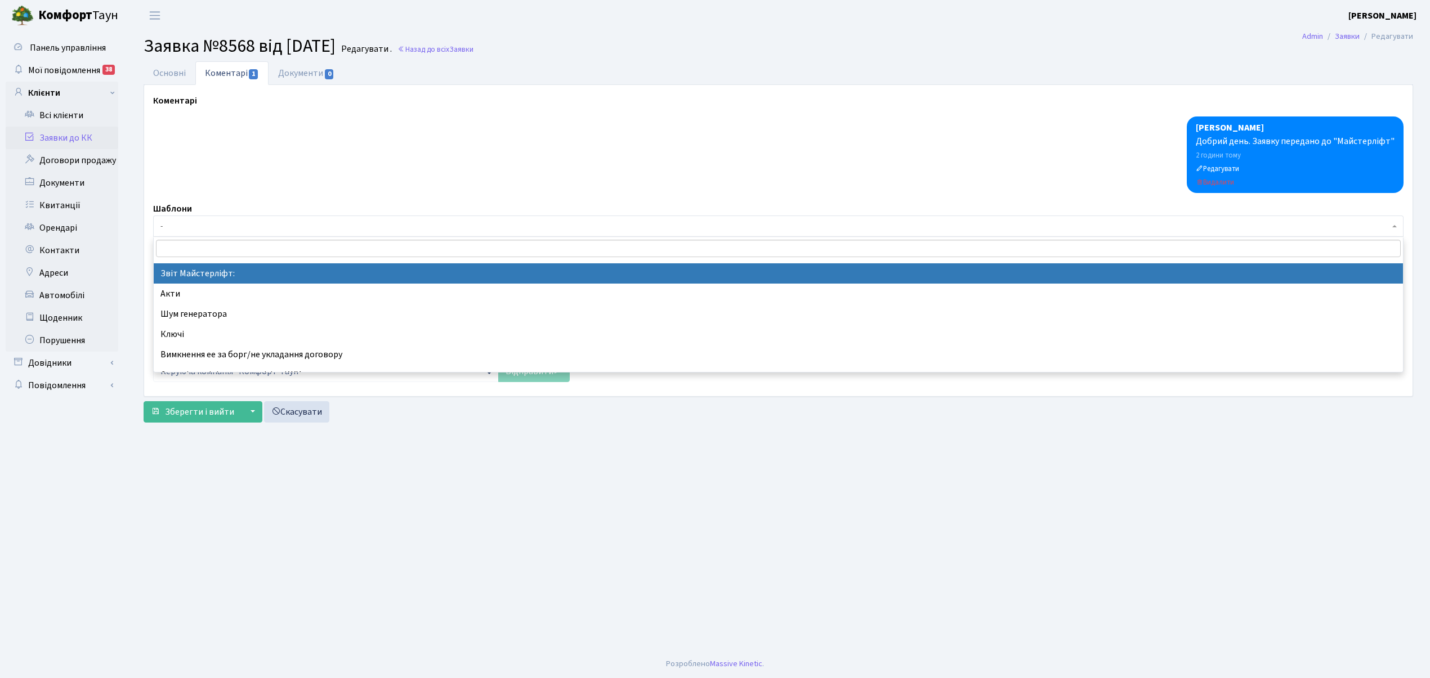
select select "37"
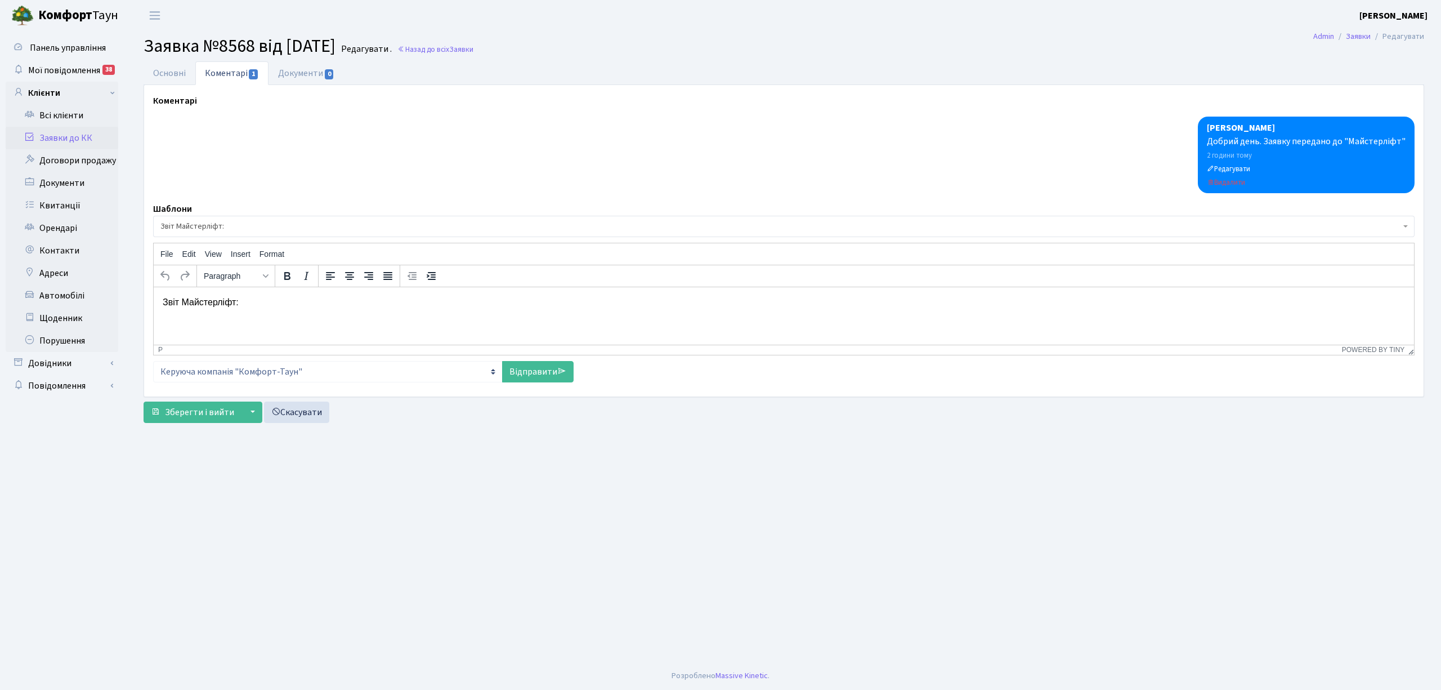
click at [249, 306] on p "Звіт Майстерліфт:" at bounding box center [784, 302] width 1242 height 12
click at [535, 366] on link "Відправити" at bounding box center [537, 371] width 71 height 21
select select
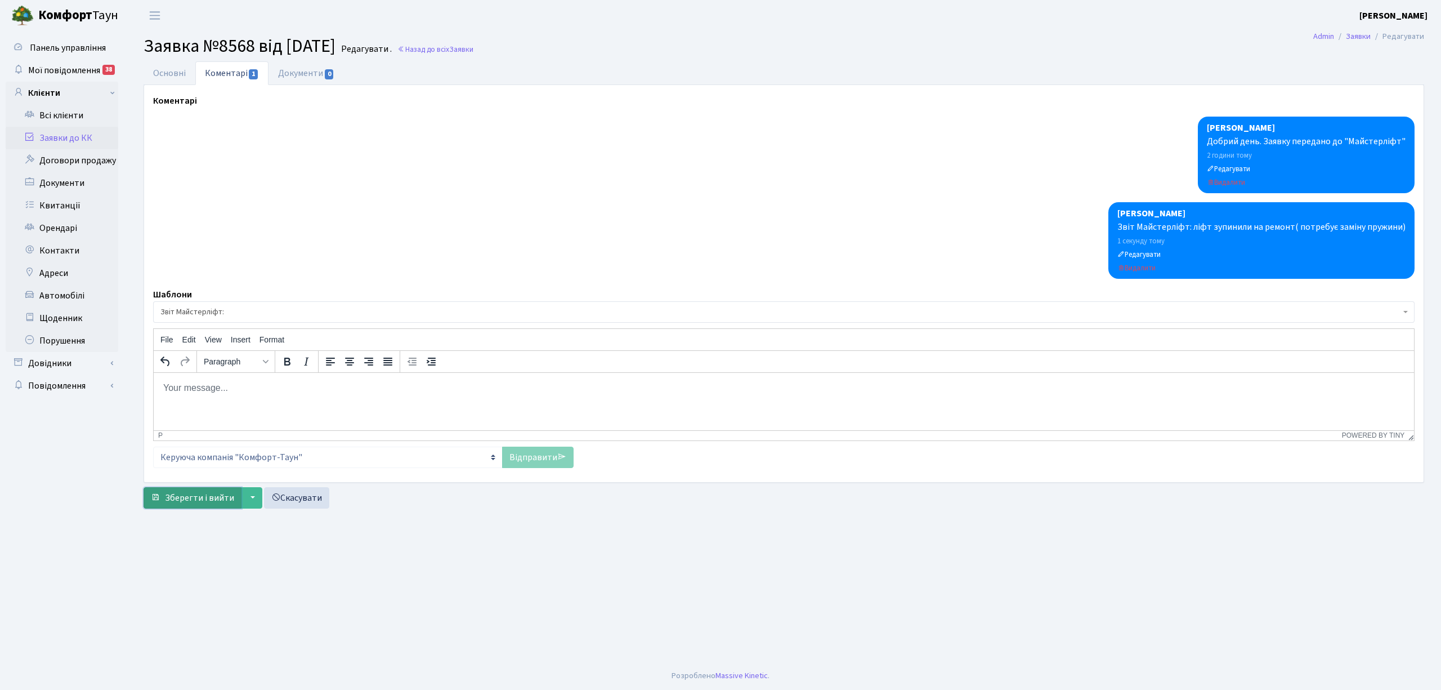
click at [176, 503] on span "Зберегти і вийти" at bounding box center [199, 497] width 69 height 12
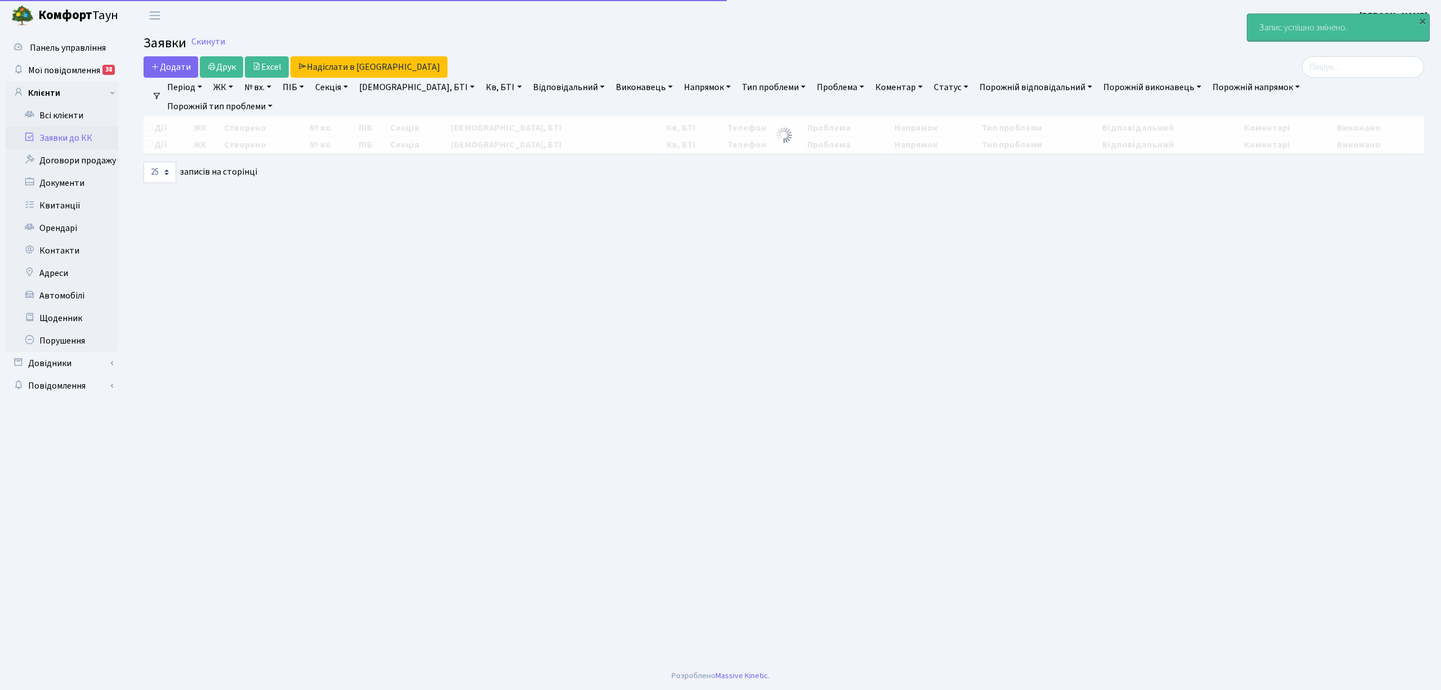
select select "25"
